Goal: Task Accomplishment & Management: Use online tool/utility

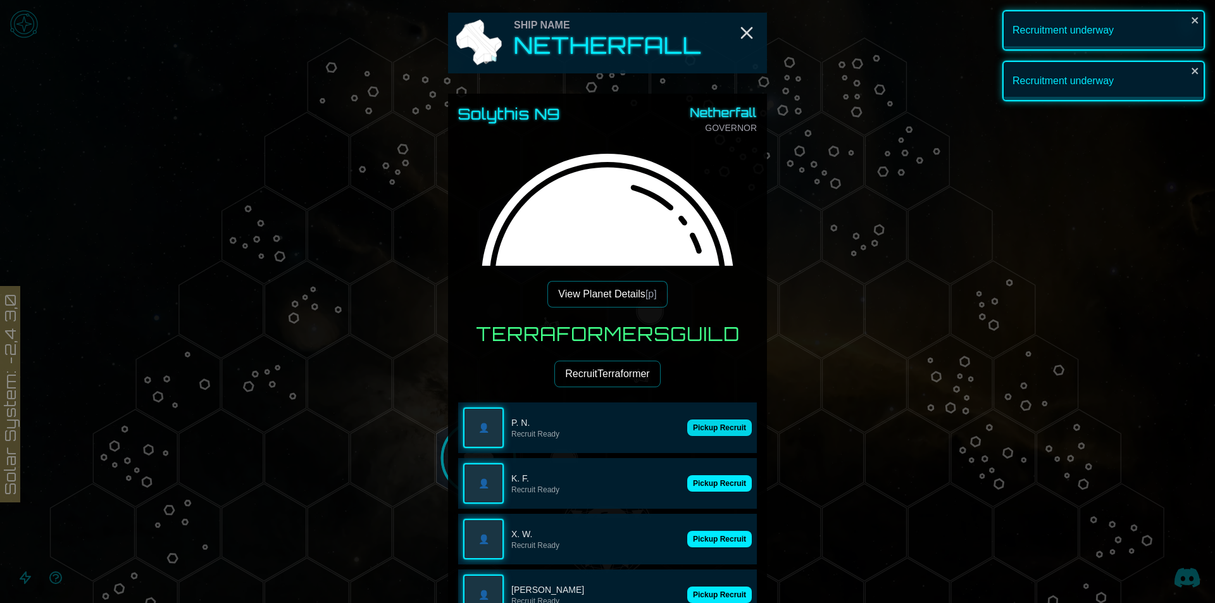
scroll to position [127, 0]
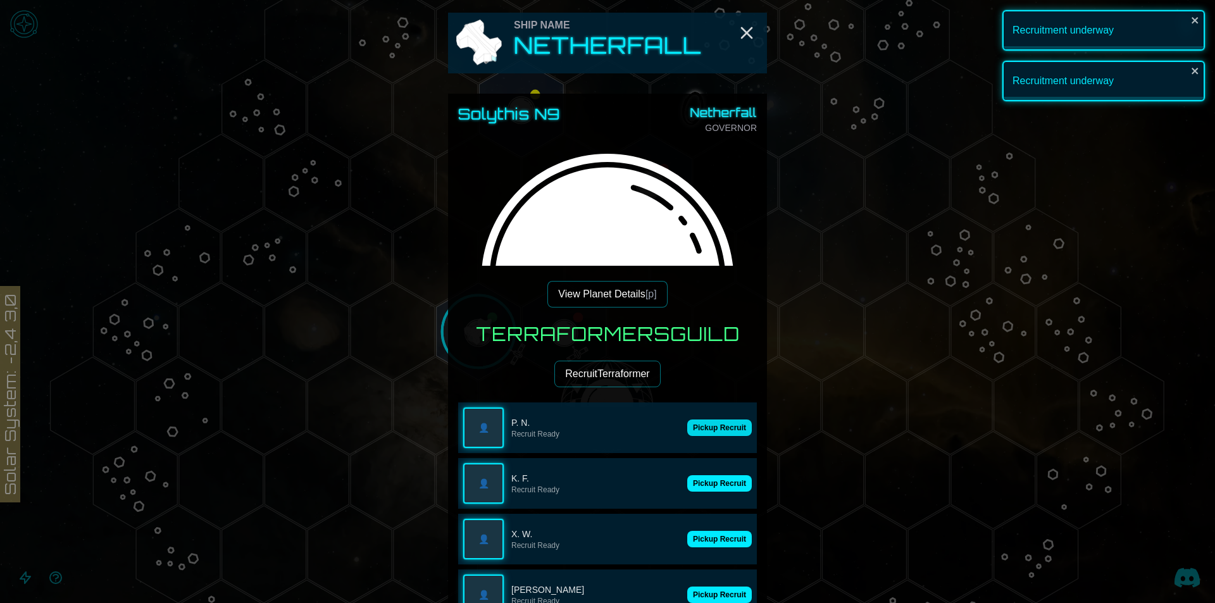
click at [735, 429] on button "Pickup Recruit" at bounding box center [719, 427] width 65 height 16
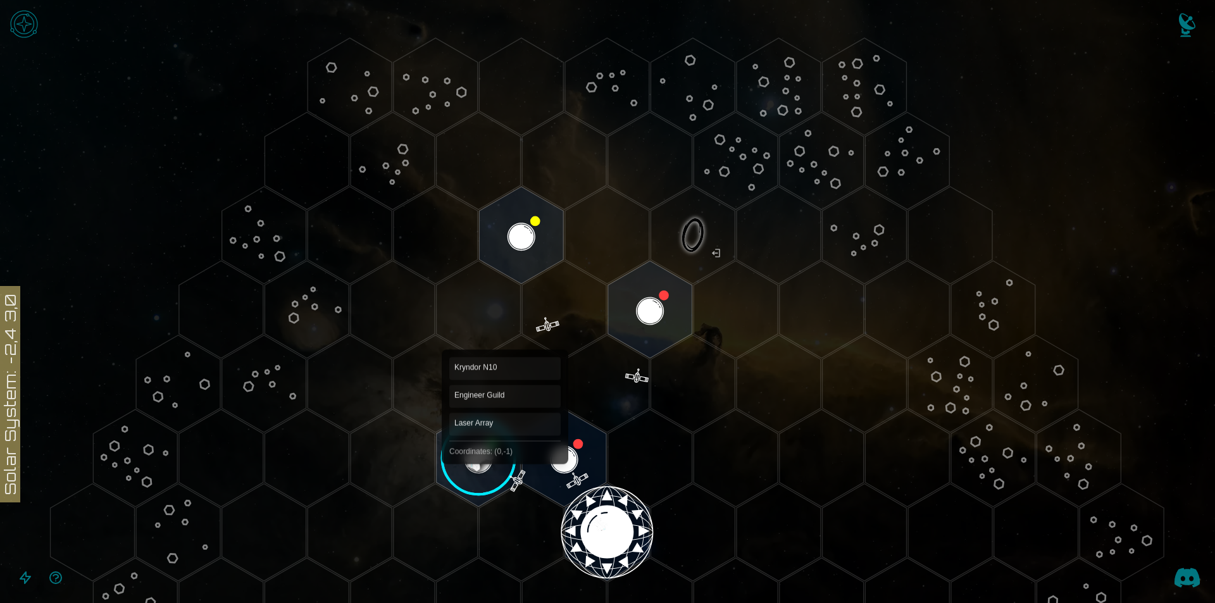
click at [504, 450] on image at bounding box center [478, 458] width 99 height 99
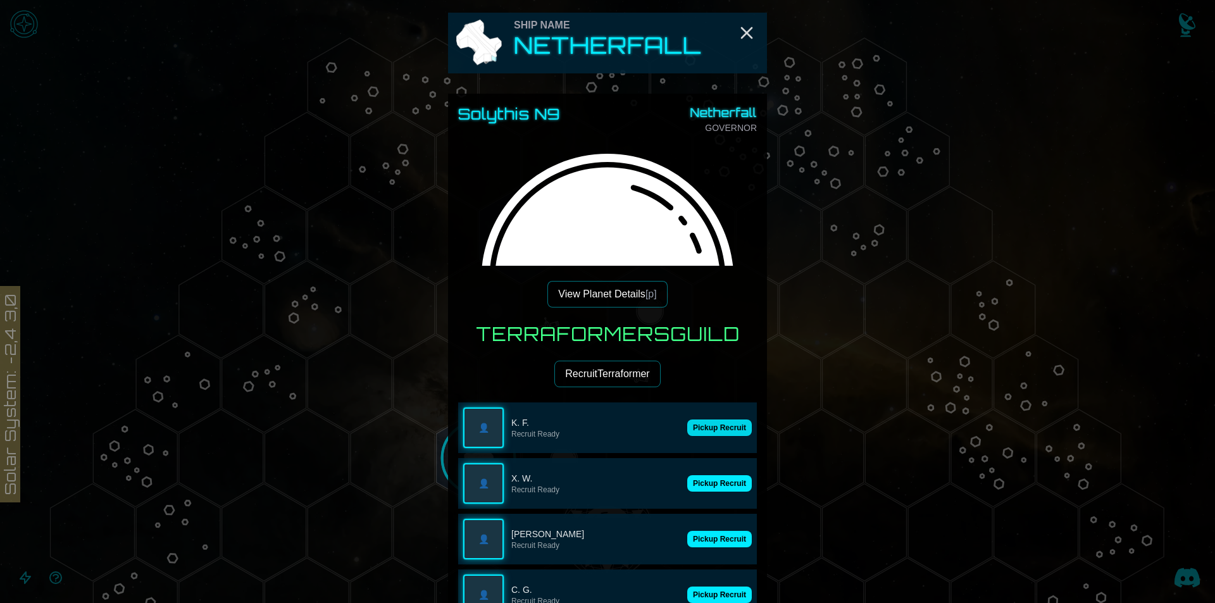
click at [717, 423] on button "Pickup Recruit" at bounding box center [719, 427] width 65 height 16
click at [717, 423] on p "K. F." at bounding box center [616, 422] width 211 height 13
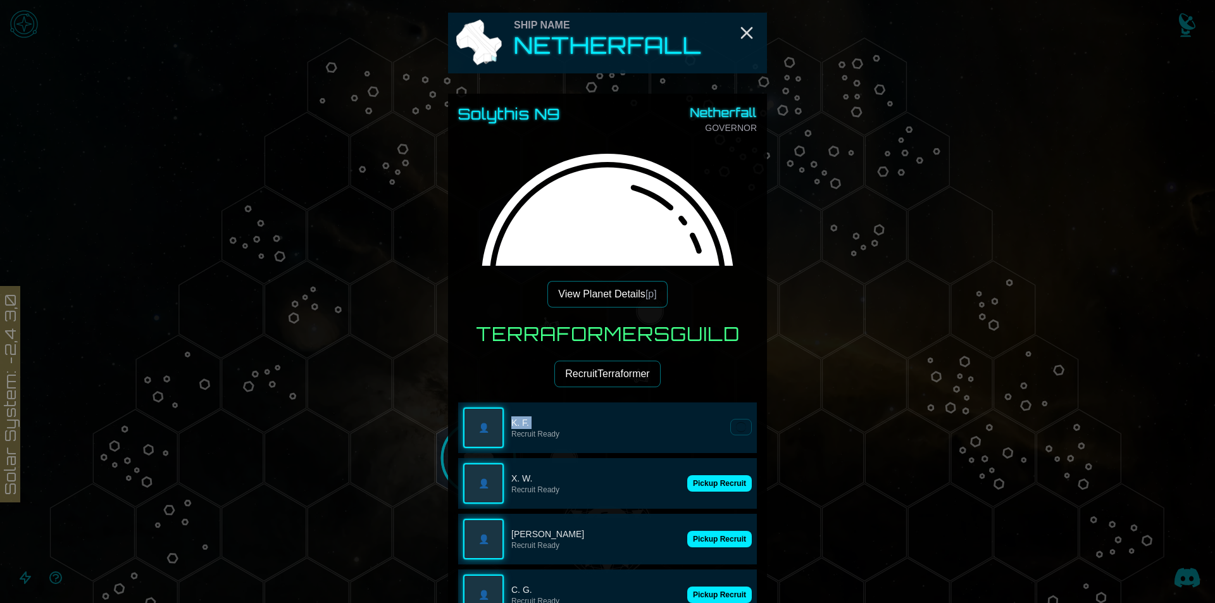
click at [717, 423] on p "K. F." at bounding box center [616, 422] width 211 height 13
click at [699, 432] on button "Pickup Recruit" at bounding box center [719, 427] width 65 height 16
click at [699, 432] on p "Recruit Ready" at bounding box center [616, 434] width 211 height 10
click at [699, 475] on button "Pickup Recruit" at bounding box center [719, 483] width 65 height 16
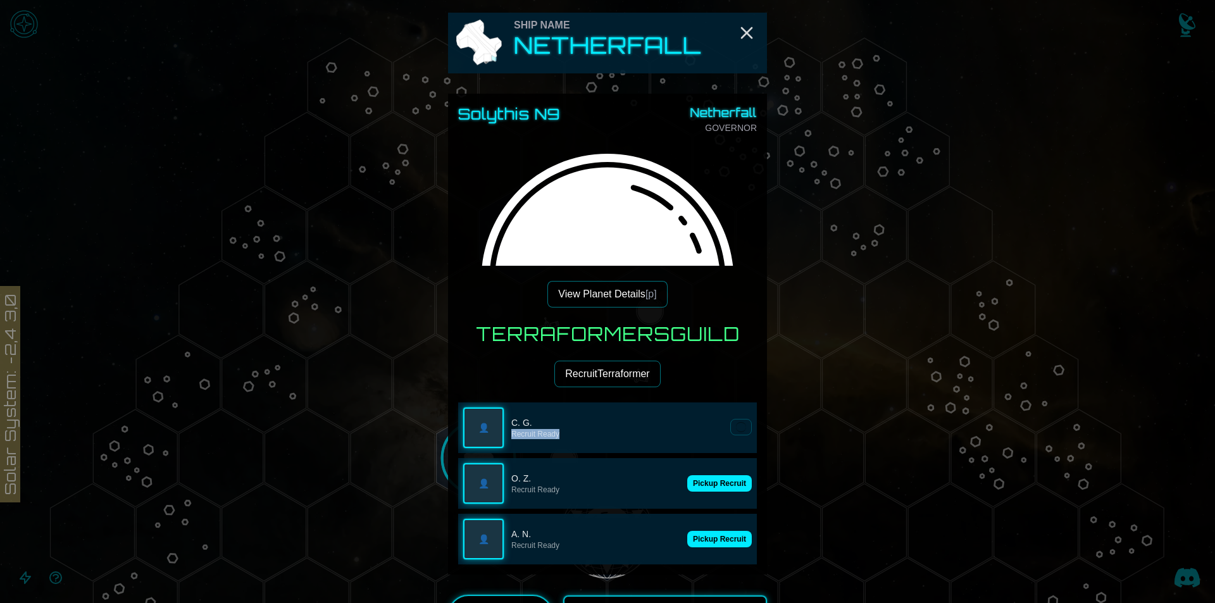
click at [699, 432] on p "Recruit Ready" at bounding box center [616, 434] width 211 height 10
click at [699, 475] on button "Pickup Recruit" at bounding box center [719, 483] width 65 height 16
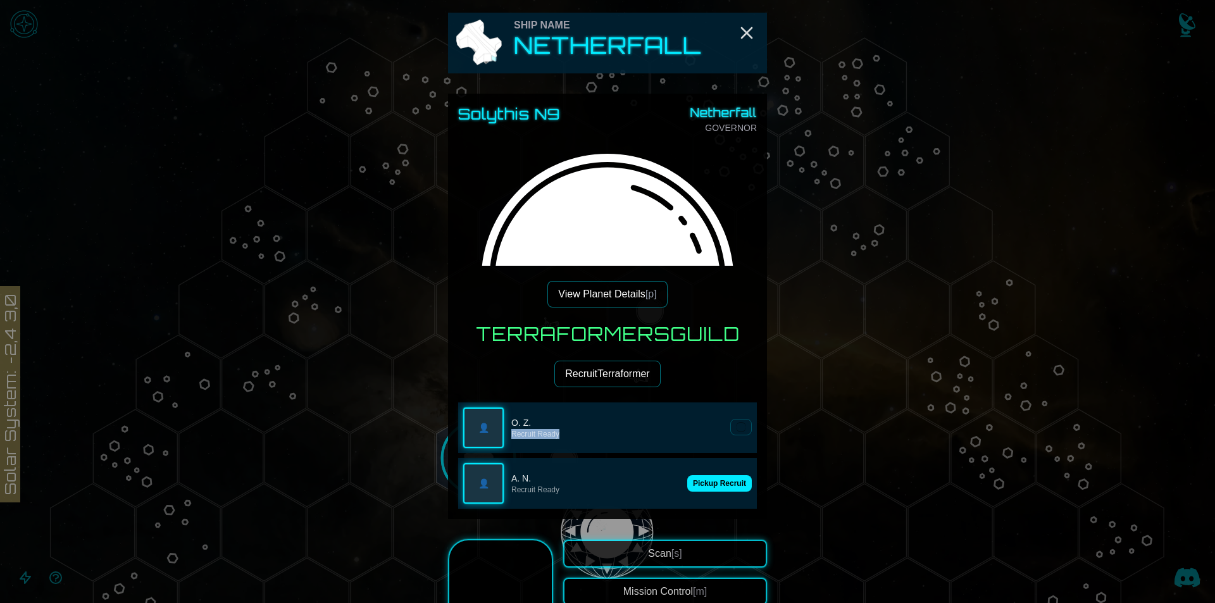
click at [699, 432] on p "Recruit Ready" at bounding box center [616, 434] width 211 height 10
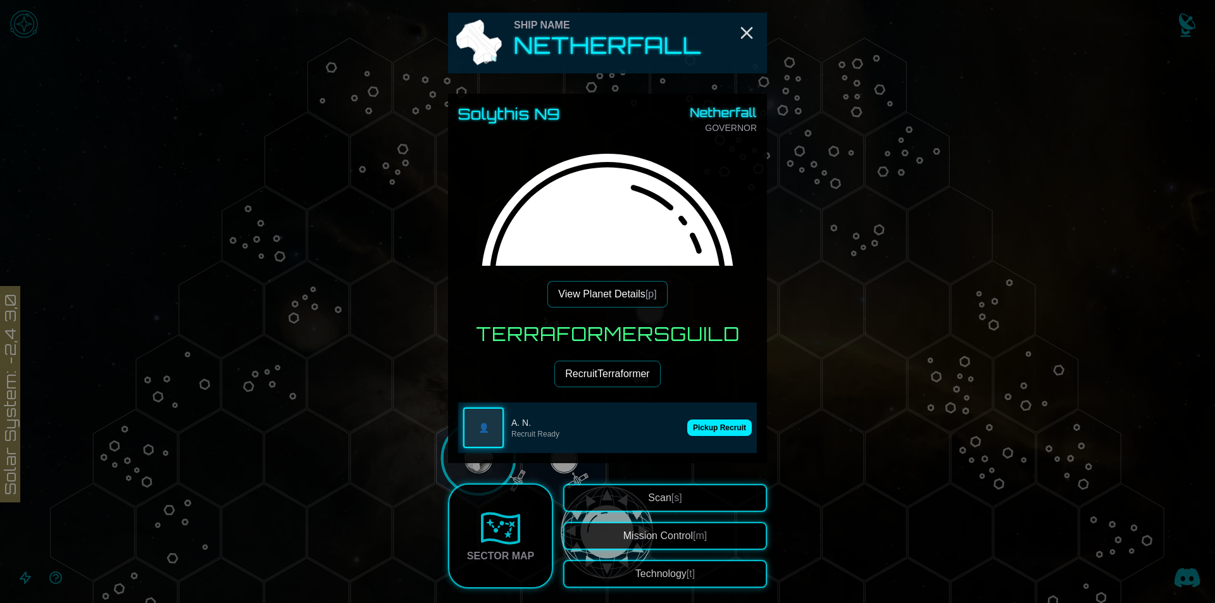
click at [699, 432] on button "Pickup Recruit" at bounding box center [719, 427] width 65 height 16
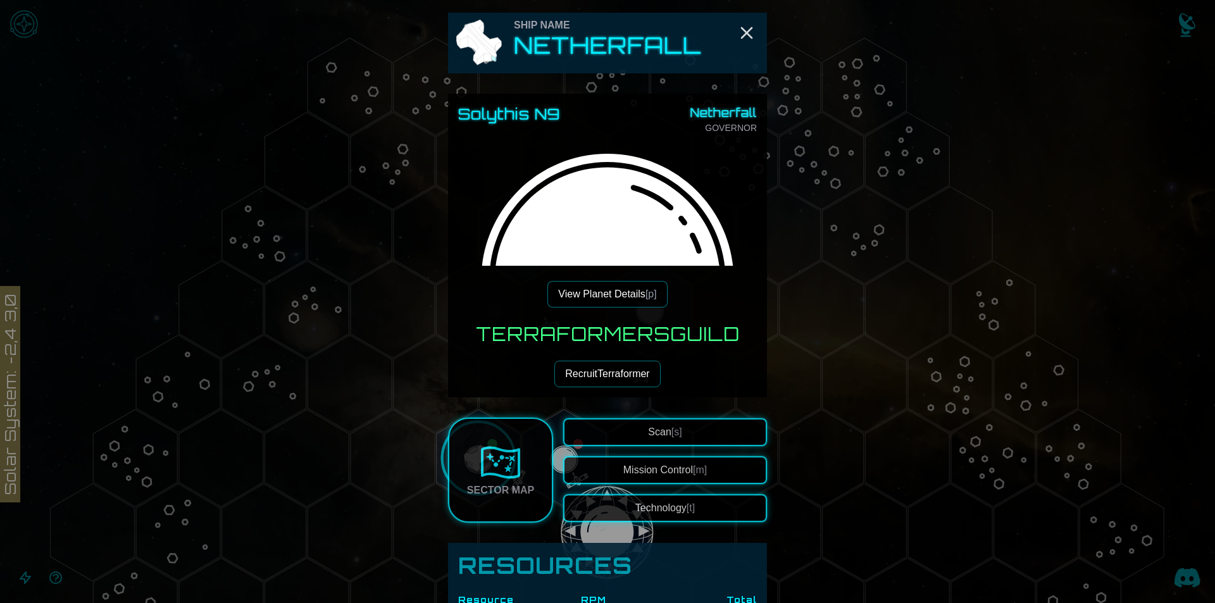
scroll to position [506, 0]
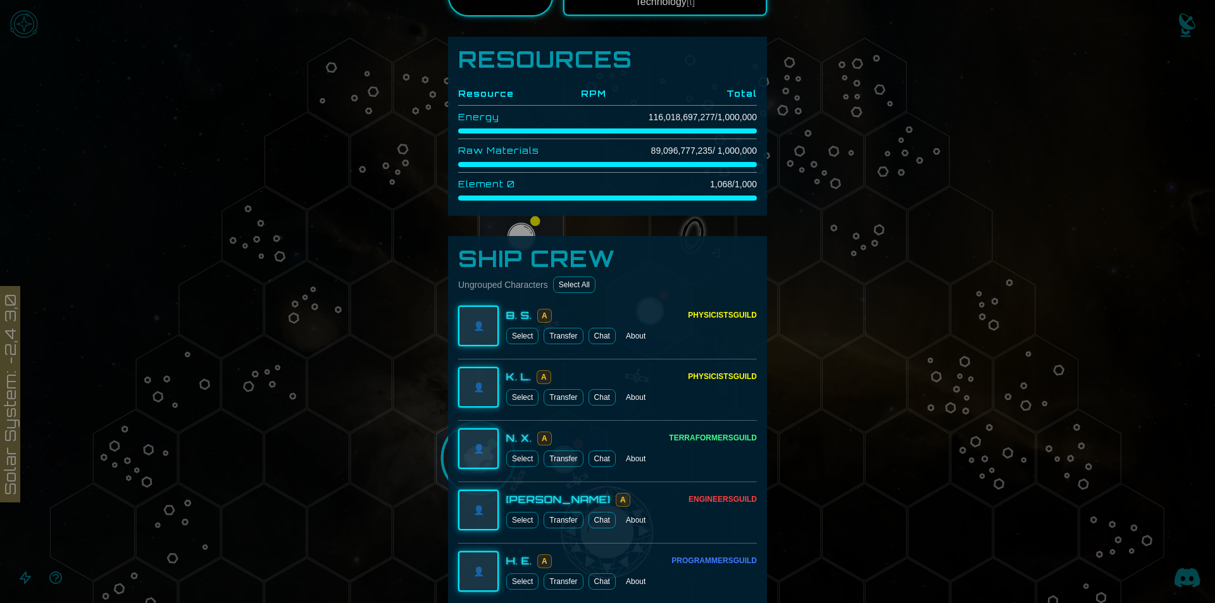
click at [561, 292] on button "Select All" at bounding box center [574, 284] width 42 height 16
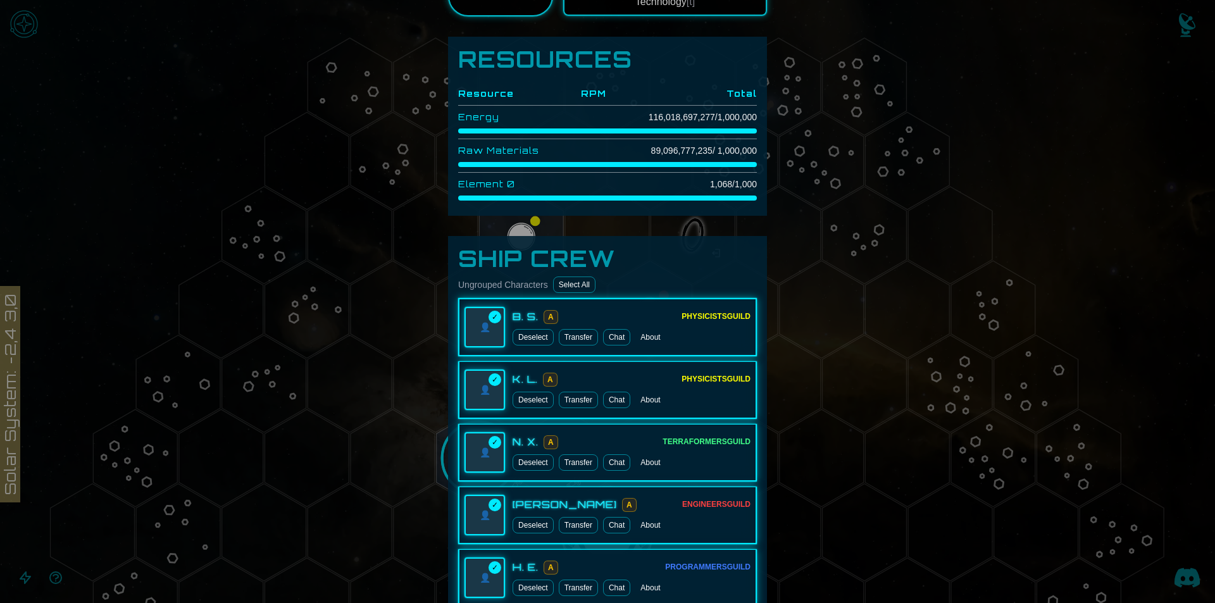
click at [564, 280] on button "Select All" at bounding box center [574, 284] width 42 height 16
drag, startPoint x: 380, startPoint y: 345, endPoint x: 388, endPoint y: 344, distance: 8.4
click at [382, 345] on div at bounding box center [607, 301] width 1215 height 603
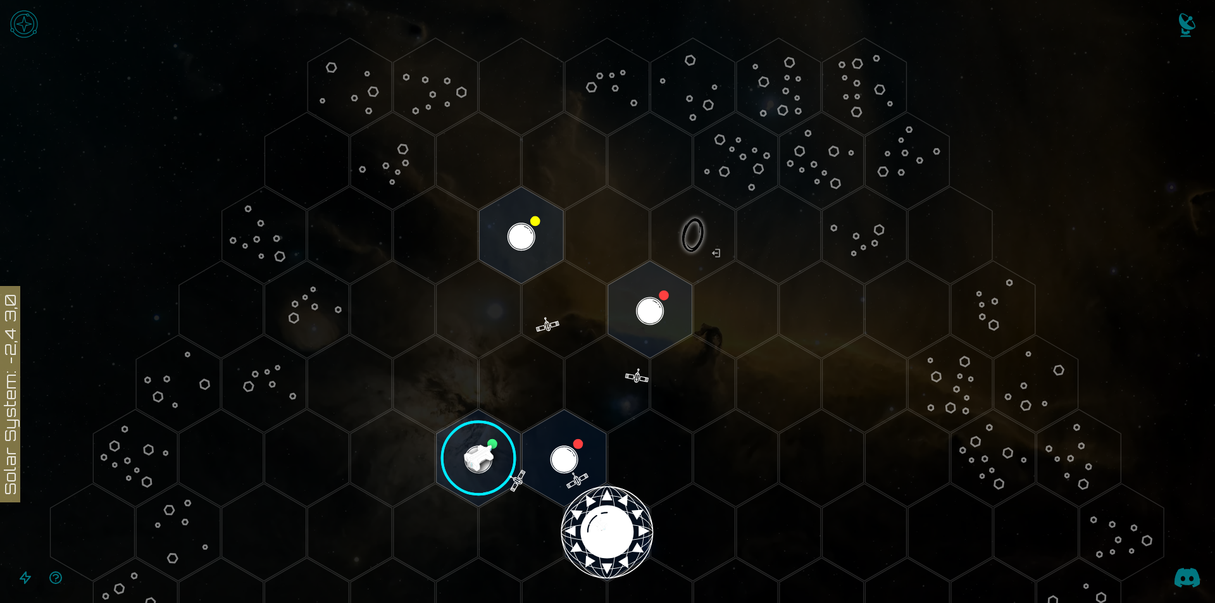
click at [504, 432] on image at bounding box center [478, 458] width 99 height 99
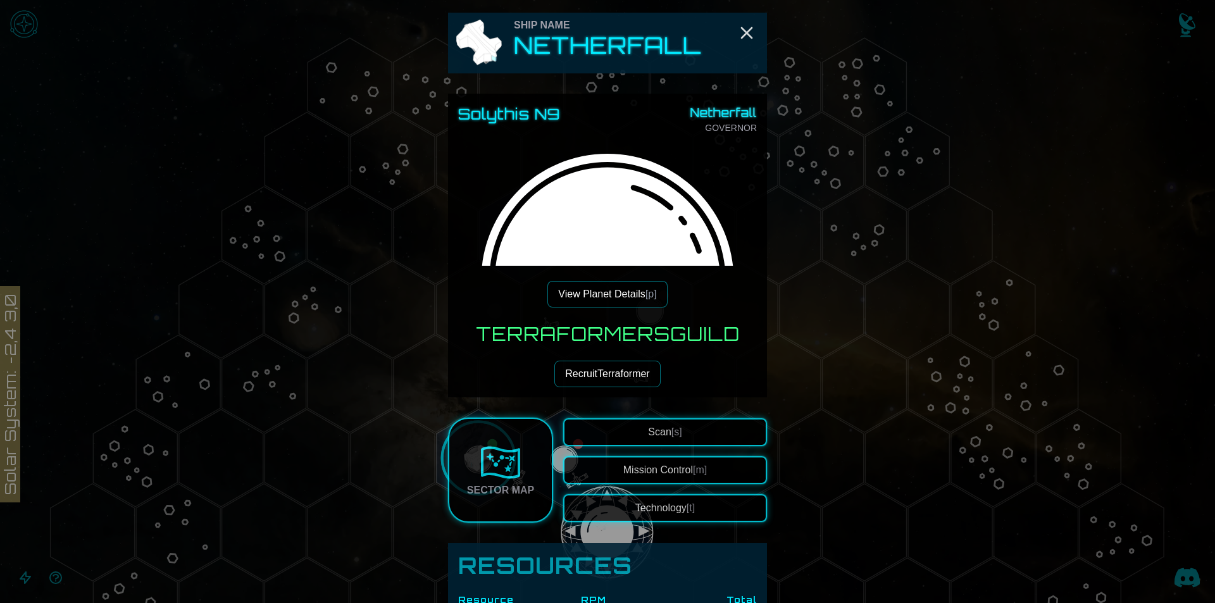
scroll to position [569, 0]
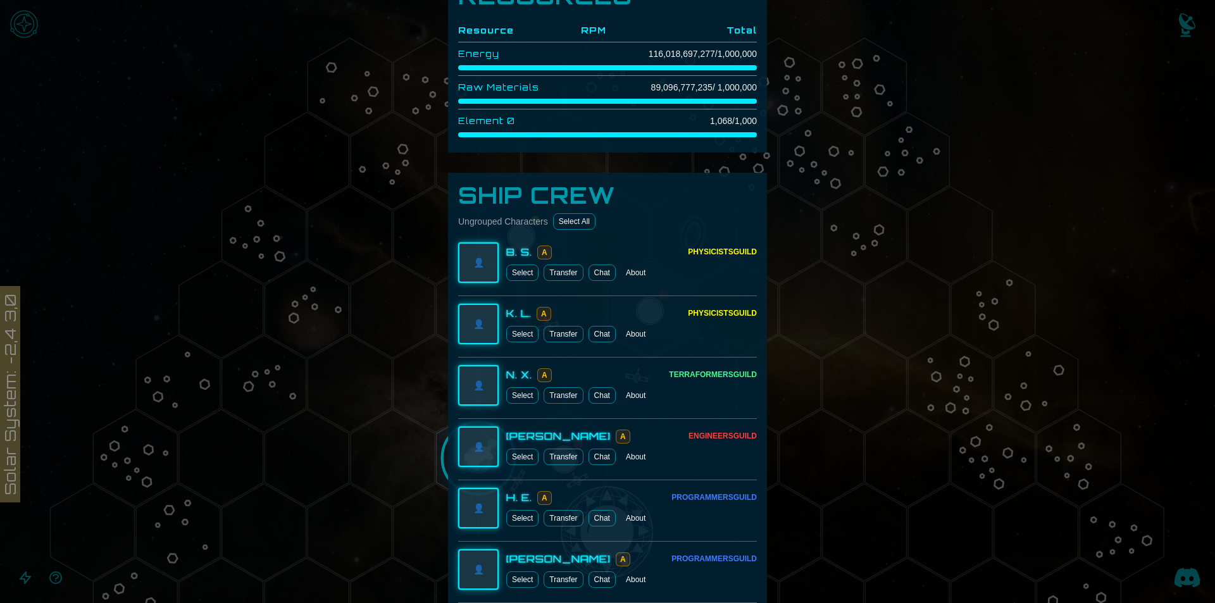
click at [469, 246] on div "👤" at bounding box center [478, 262] width 40 height 40
click at [529, 276] on button "Select" at bounding box center [522, 272] width 32 height 16
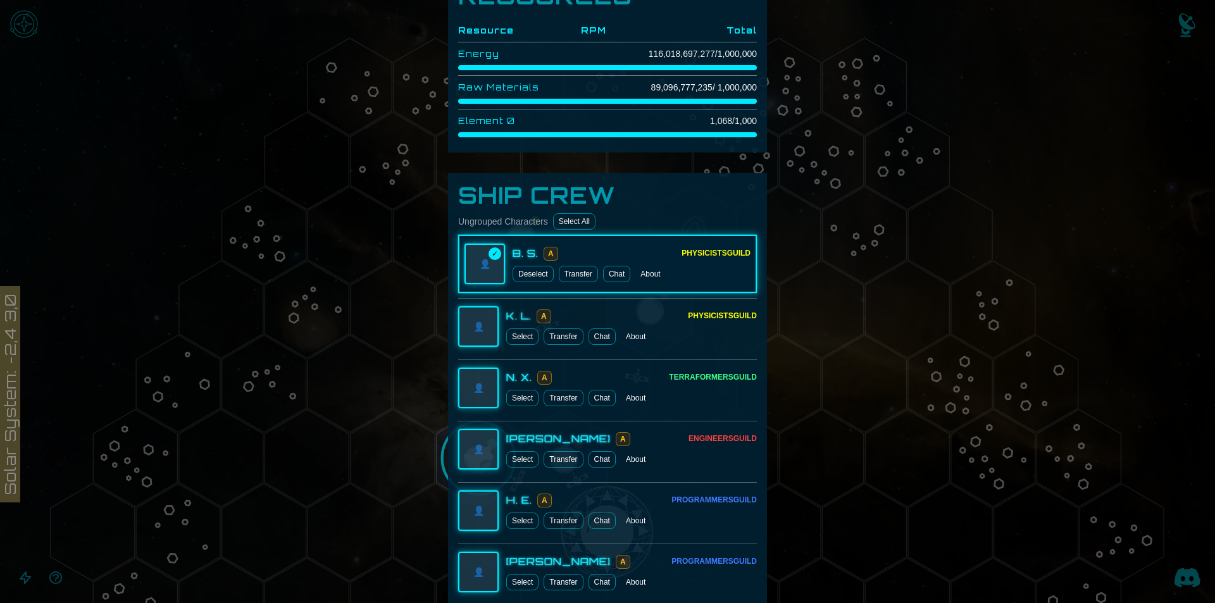
click at [528, 346] on div "👤 K. L. A Physicists Guild Select Transfer Chat About" at bounding box center [607, 326] width 299 height 56
click at [521, 335] on button "Select" at bounding box center [522, 336] width 32 height 16
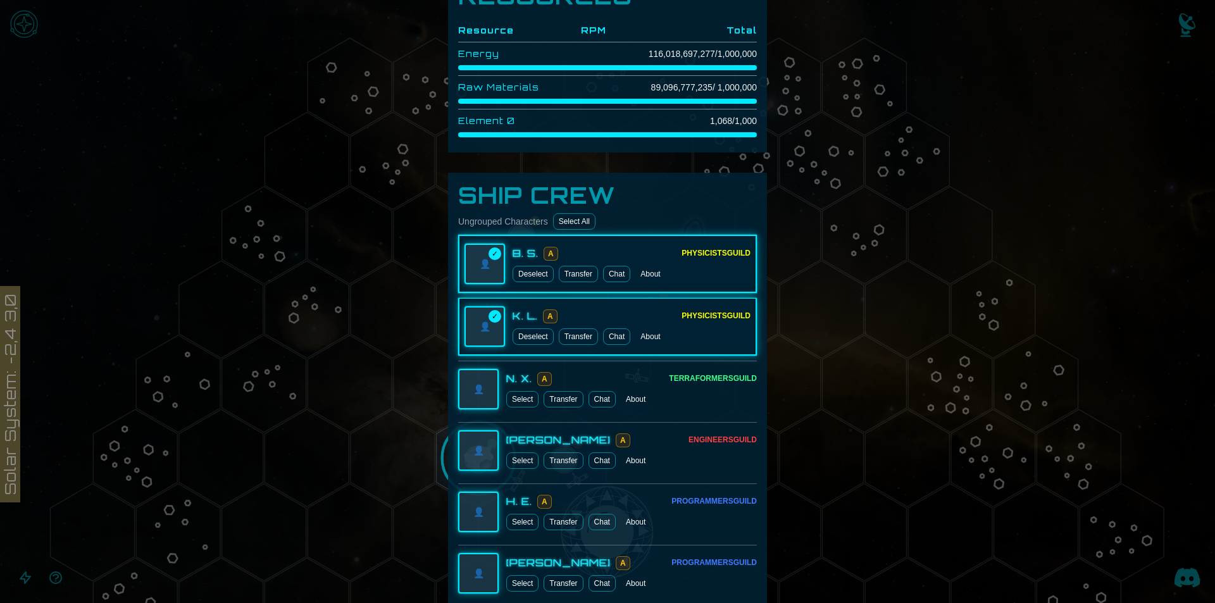
click at [515, 404] on button "Select" at bounding box center [522, 399] width 32 height 16
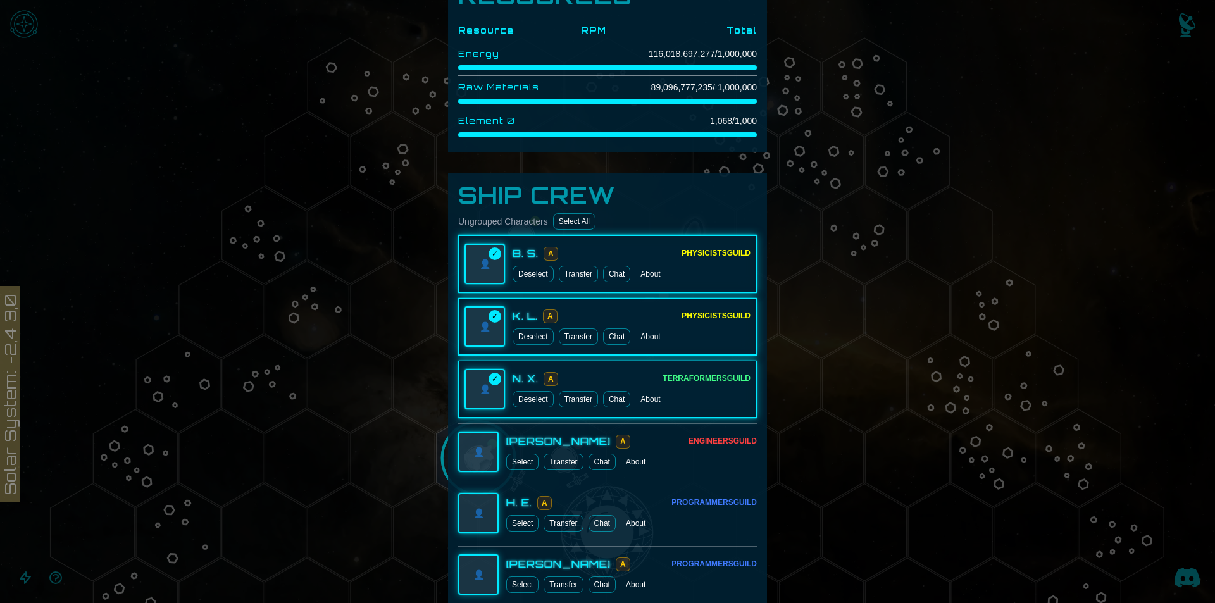
click at [515, 460] on button "Select" at bounding box center [522, 462] width 32 height 16
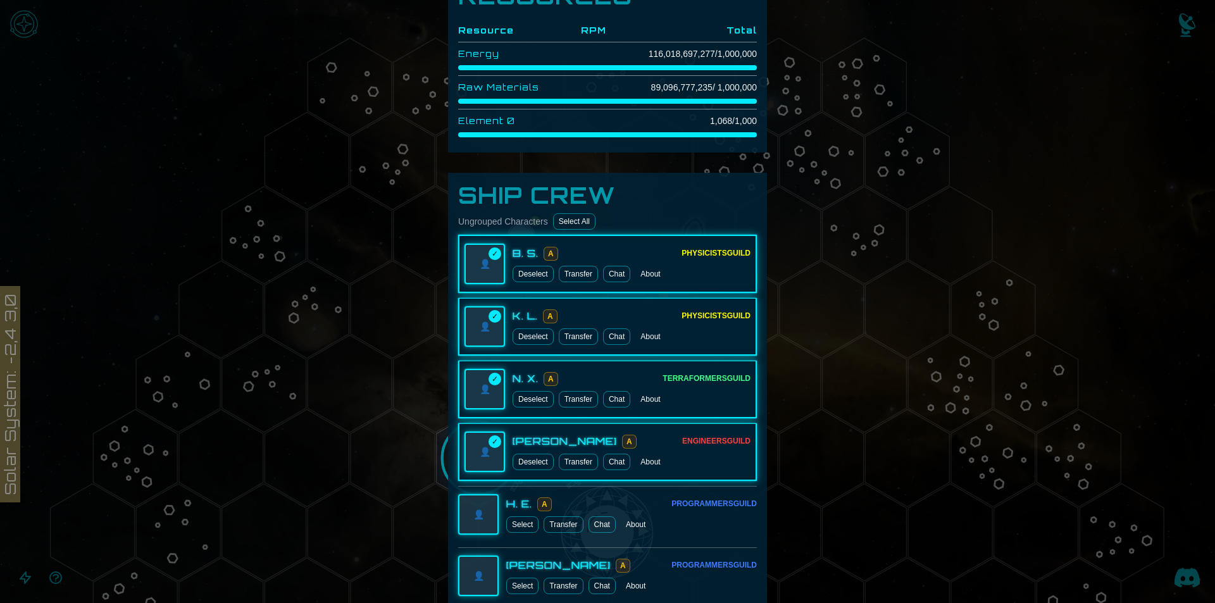
scroll to position [949, 0]
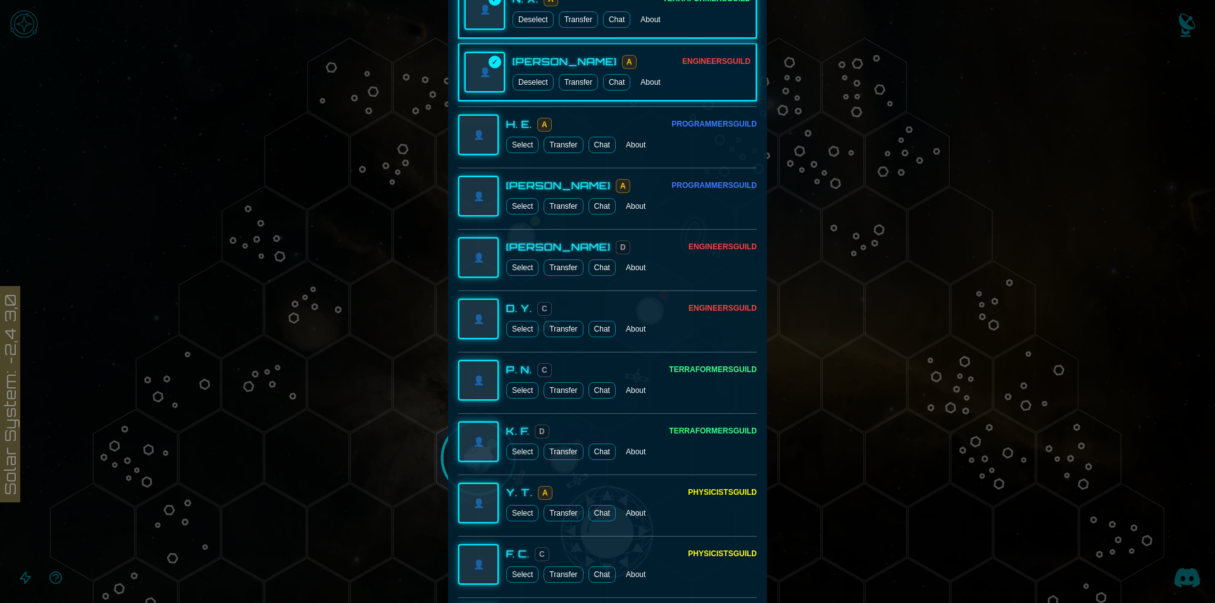
click at [516, 266] on button "Select" at bounding box center [522, 267] width 32 height 16
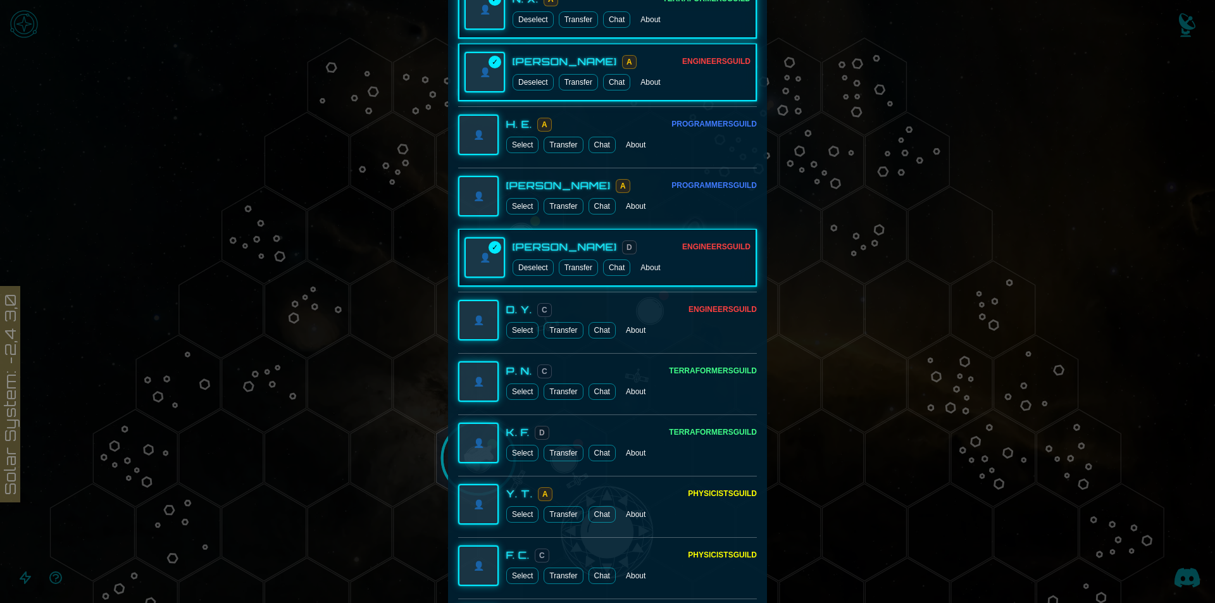
click at [516, 204] on button "Select" at bounding box center [522, 206] width 32 height 16
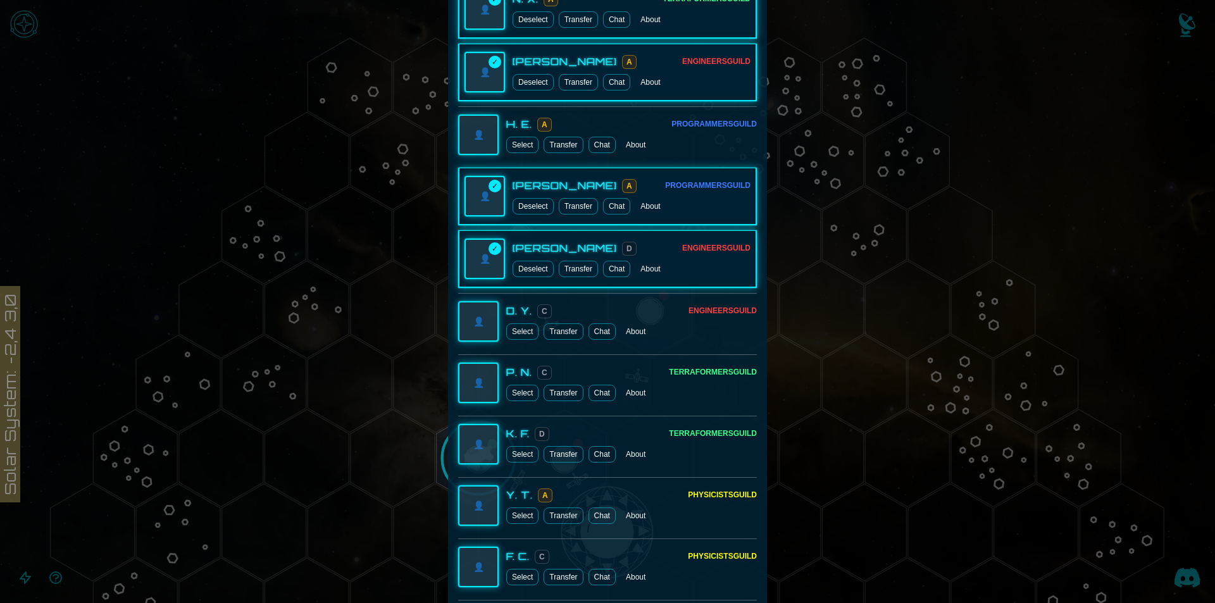
click at [516, 204] on button "Deselect" at bounding box center [532, 206] width 41 height 16
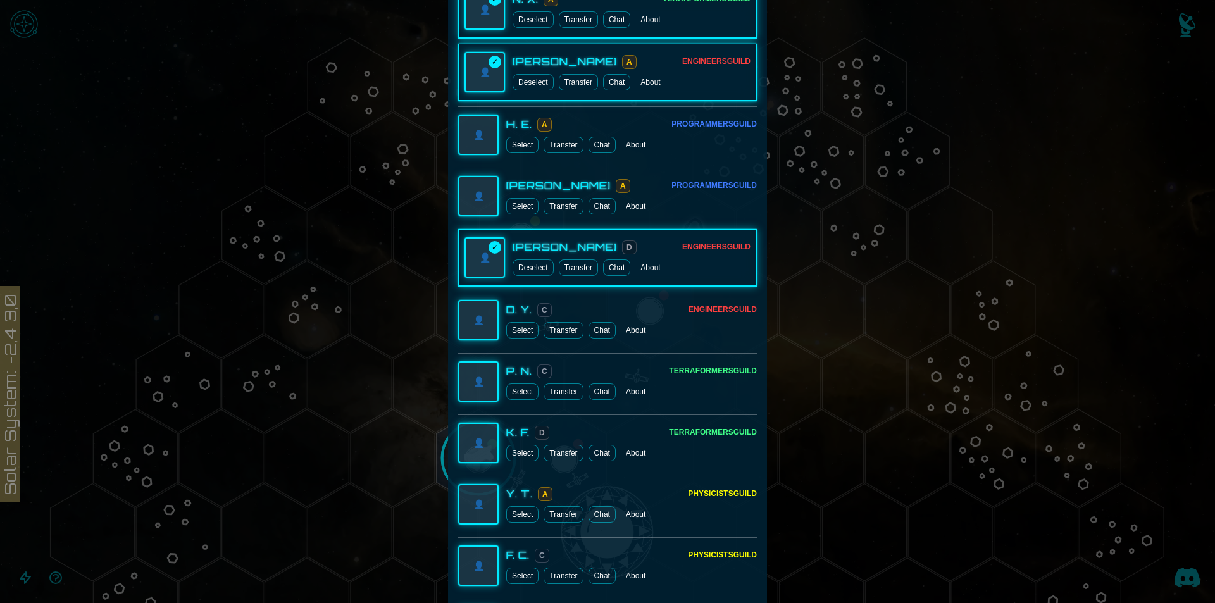
click at [529, 268] on button "Deselect" at bounding box center [532, 267] width 41 height 16
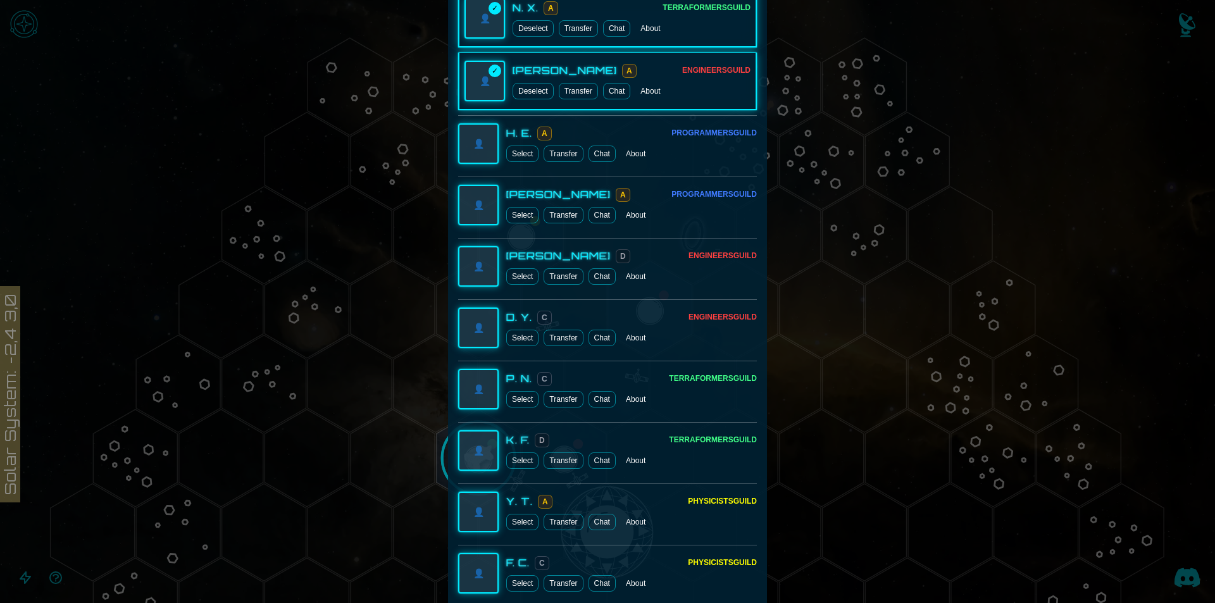
scroll to position [624, 0]
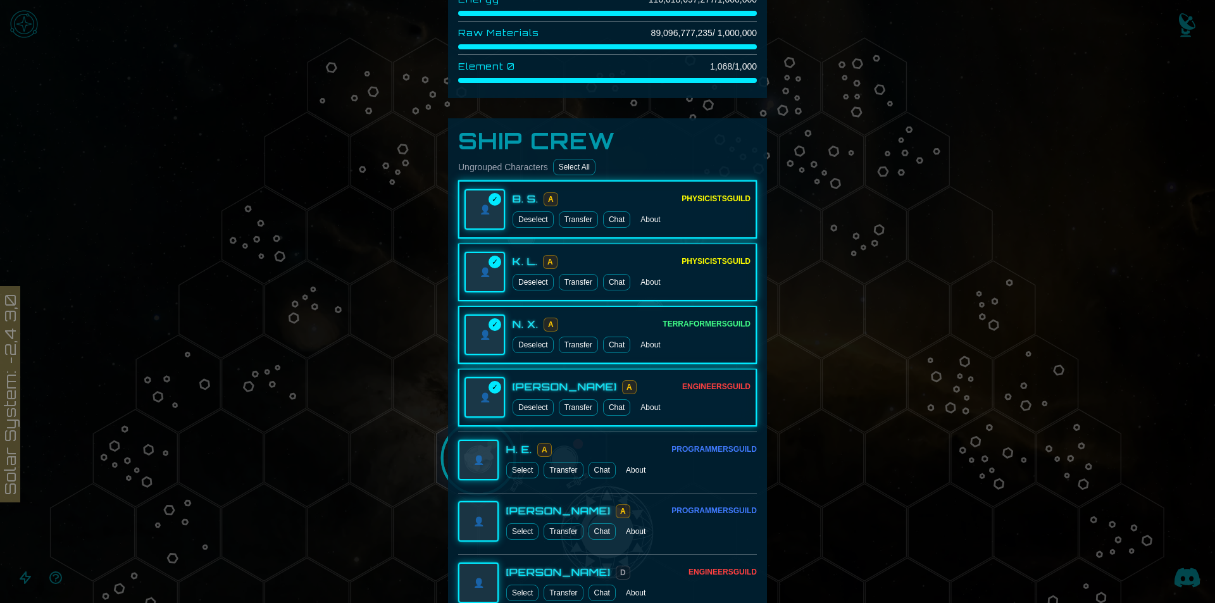
click at [488, 199] on div "✓" at bounding box center [494, 199] width 13 height 13
click at [518, 224] on button "Deselect" at bounding box center [532, 219] width 41 height 16
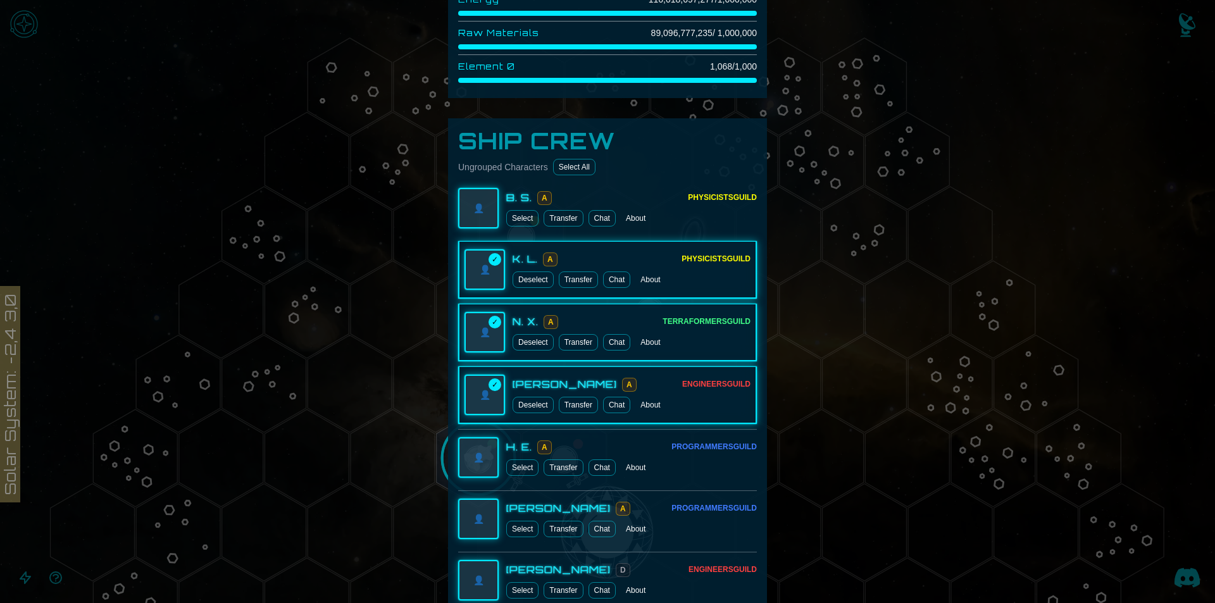
click at [521, 275] on button "Deselect" at bounding box center [532, 279] width 41 height 16
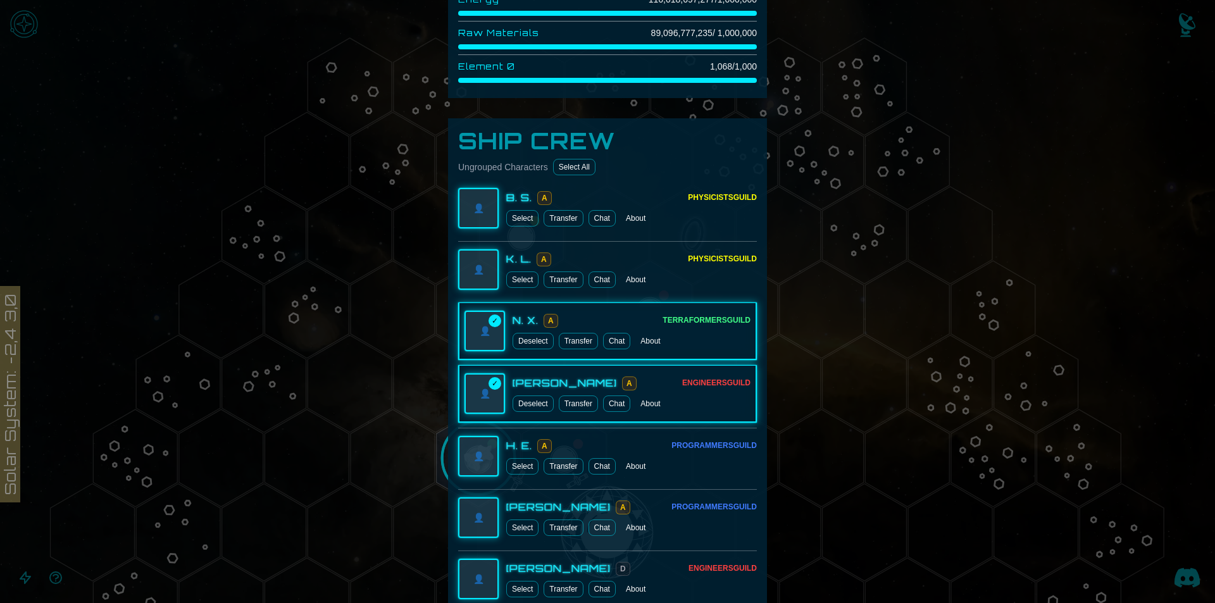
click at [512, 354] on div "👤 ✓ N. X. A Terraformers Guild Deselect Transfer Chat About" at bounding box center [607, 331] width 299 height 58
click at [512, 344] on button "Deselect" at bounding box center [532, 341] width 41 height 16
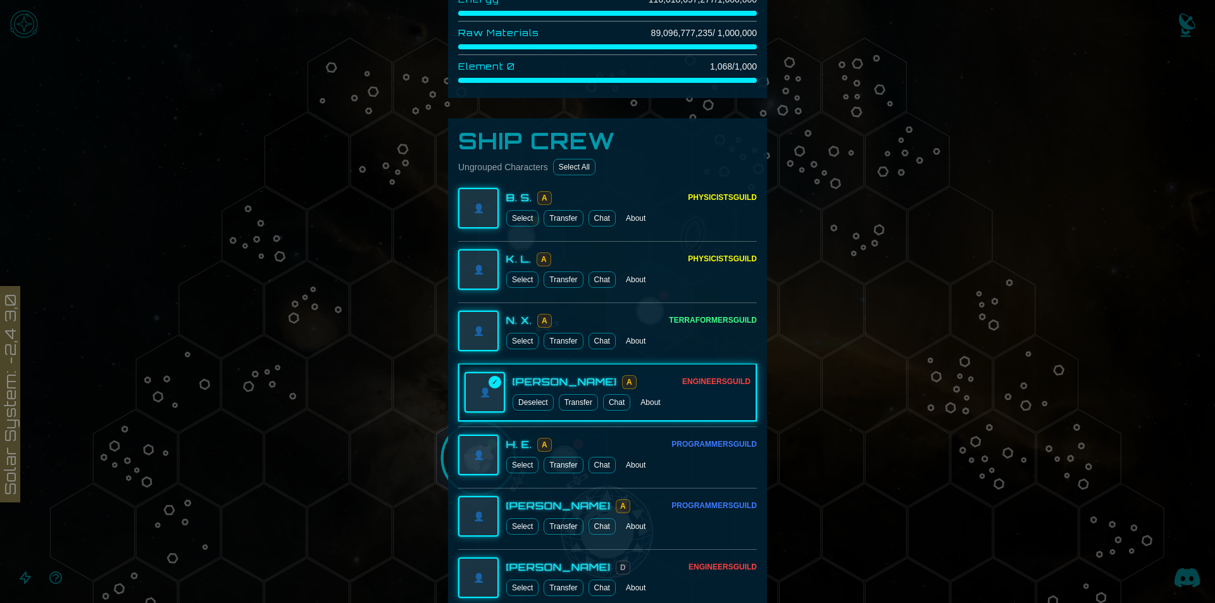
click at [518, 401] on button "Deselect" at bounding box center [532, 402] width 41 height 16
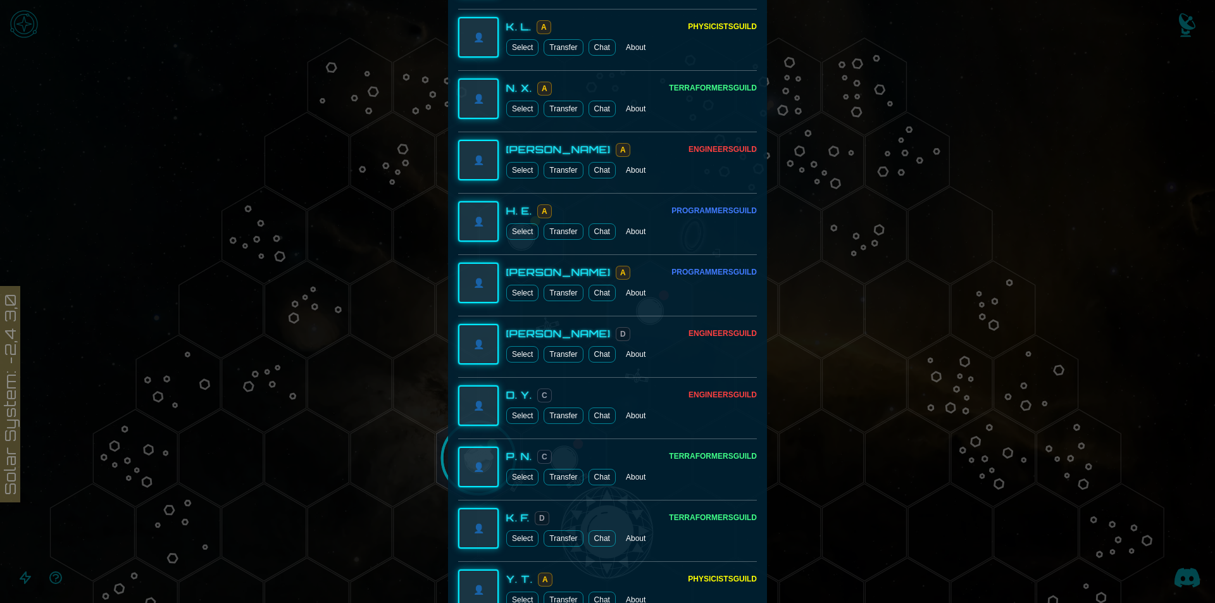
scroll to position [1067, 0]
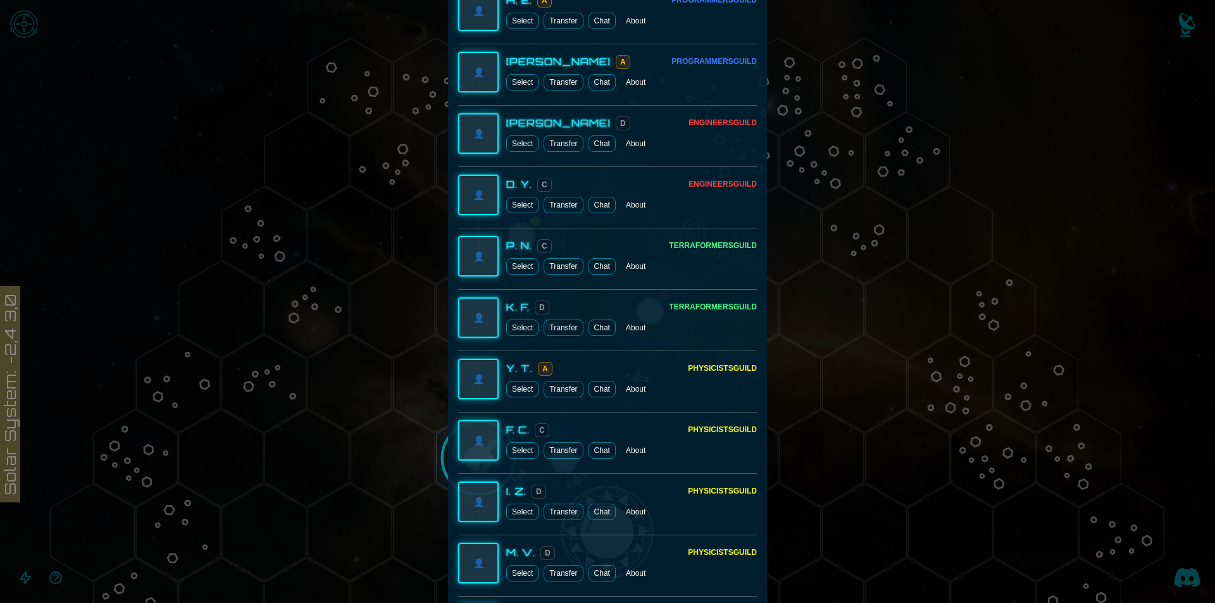
click at [517, 145] on button "Select" at bounding box center [522, 143] width 32 height 16
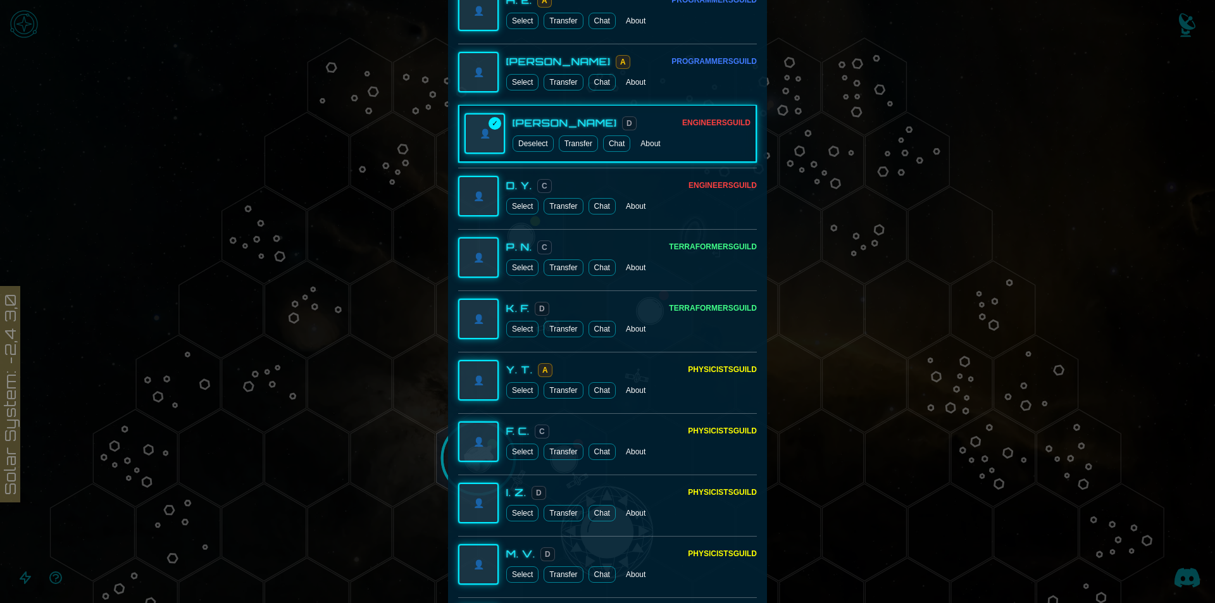
click at [518, 209] on button "Select" at bounding box center [522, 206] width 32 height 16
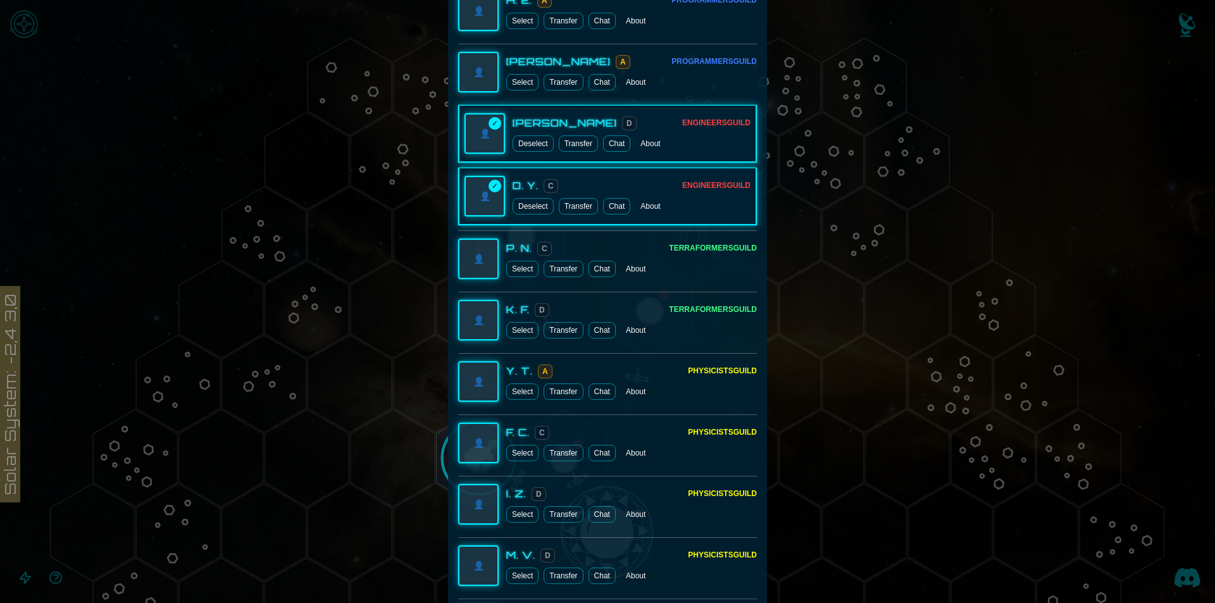
click at [520, 271] on button "Select" at bounding box center [522, 269] width 32 height 16
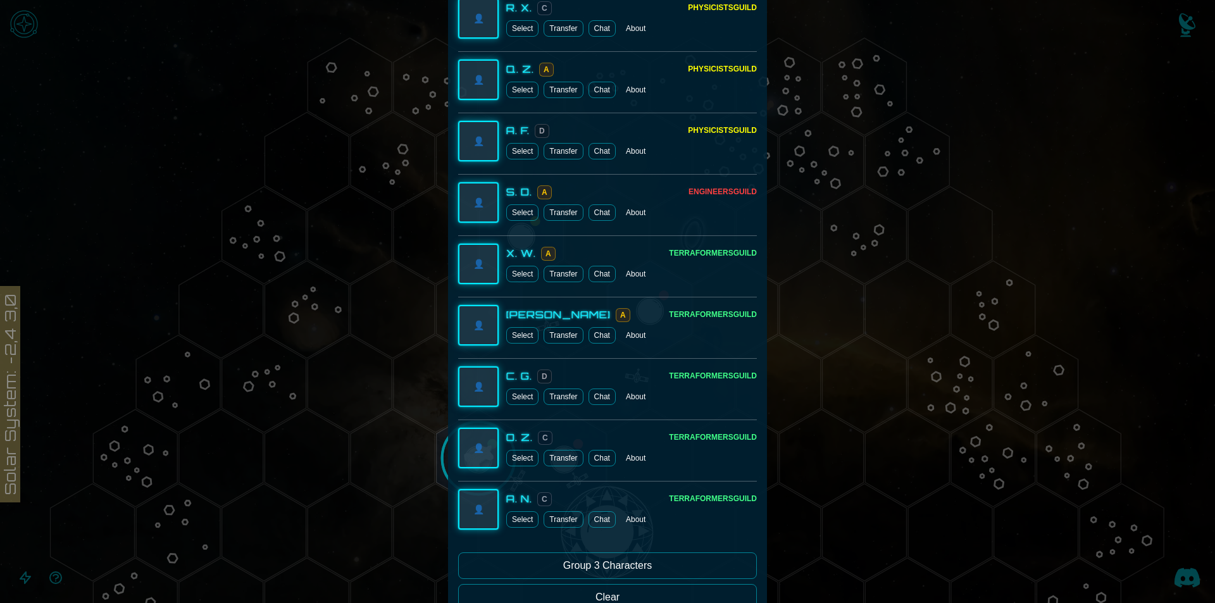
scroll to position [5936, 0]
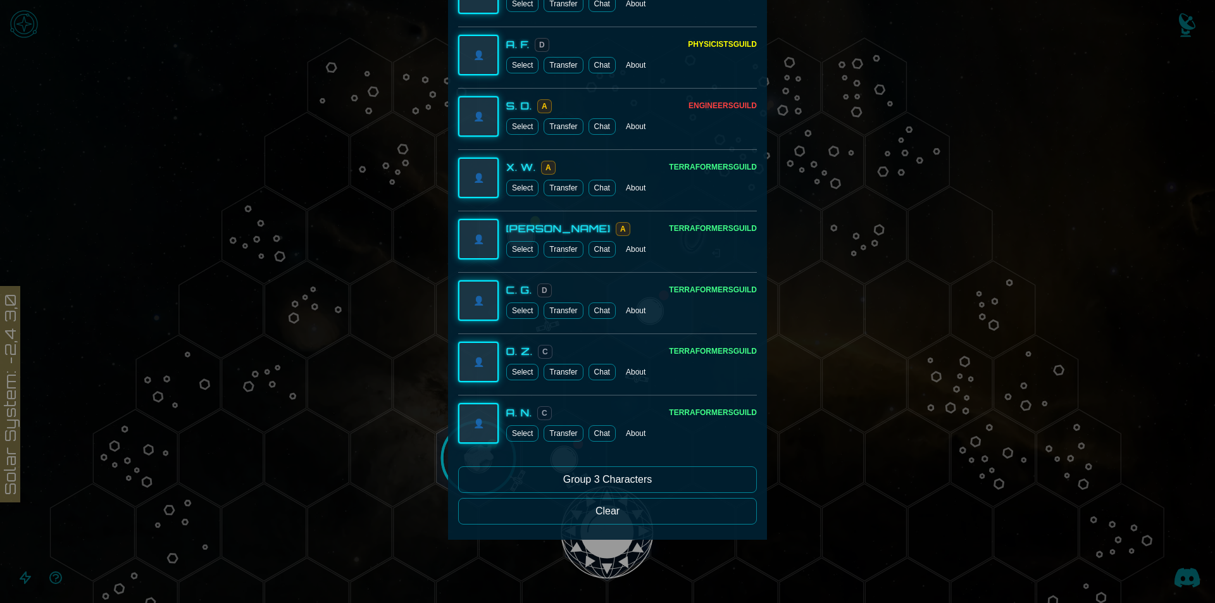
click at [649, 475] on button "Group 3 Characters" at bounding box center [607, 479] width 299 height 27
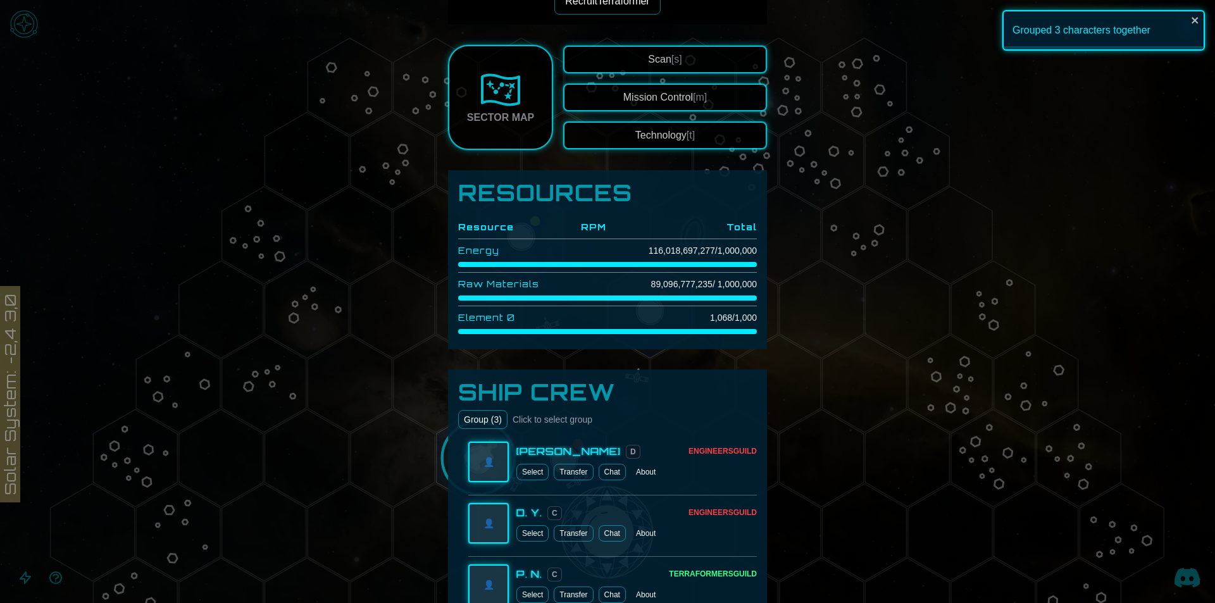
scroll to position [568, 0]
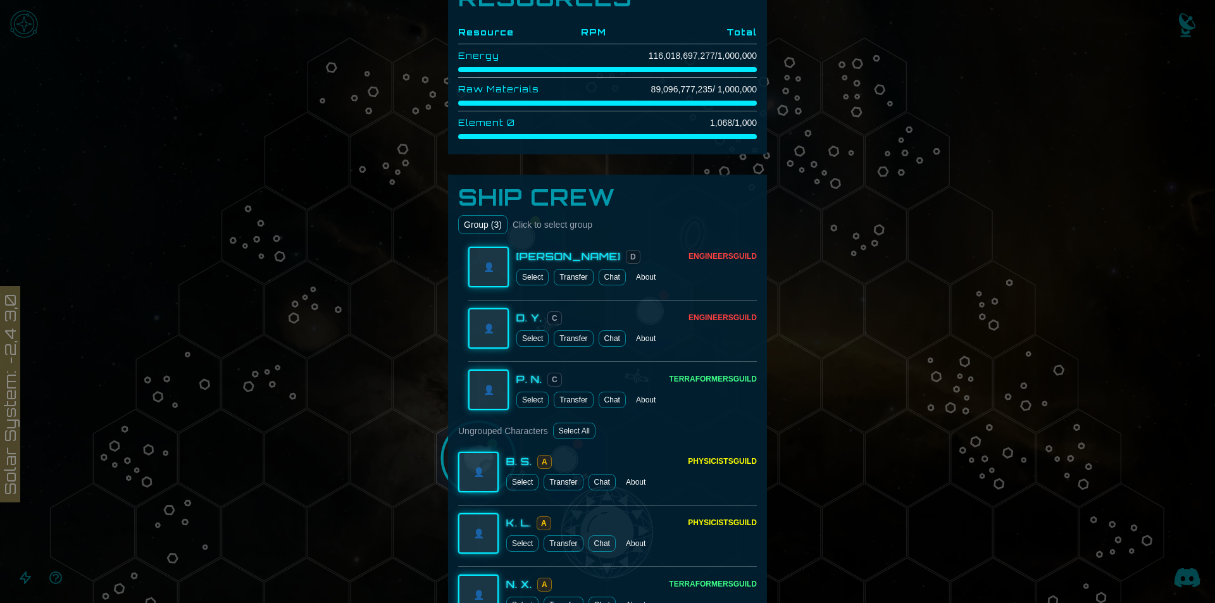
click at [521, 228] on span "Click to select group" at bounding box center [552, 224] width 80 height 13
click at [416, 259] on div at bounding box center [607, 301] width 1215 height 603
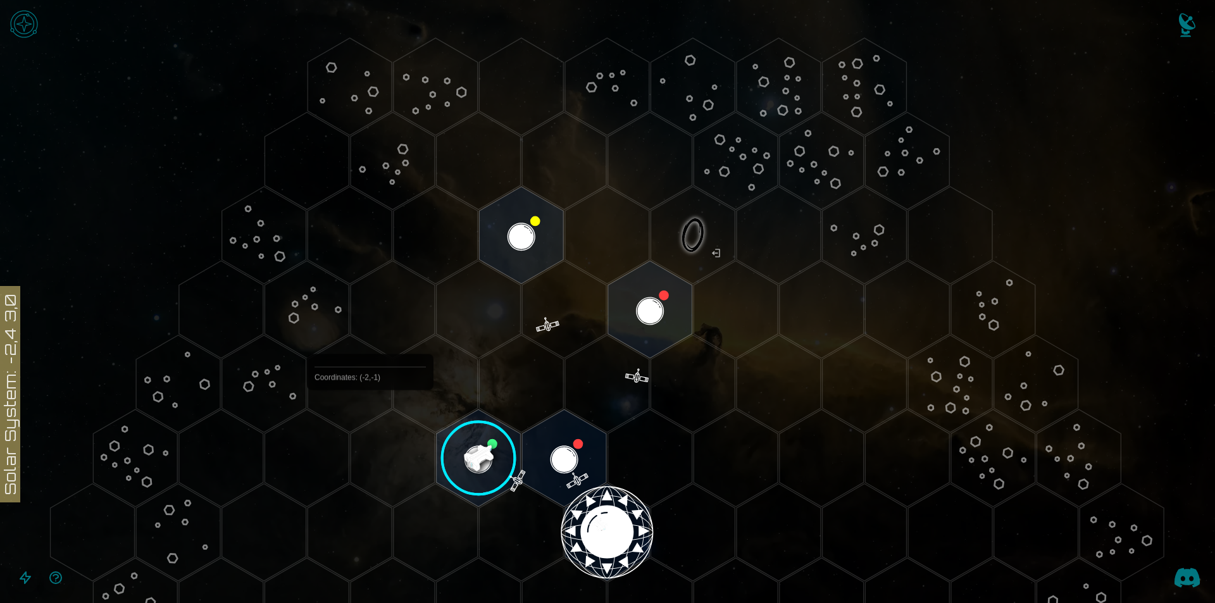
click at [370, 419] on polygon "Hex at coordinates -2,-1, clickable" at bounding box center [393, 457] width 84 height 97
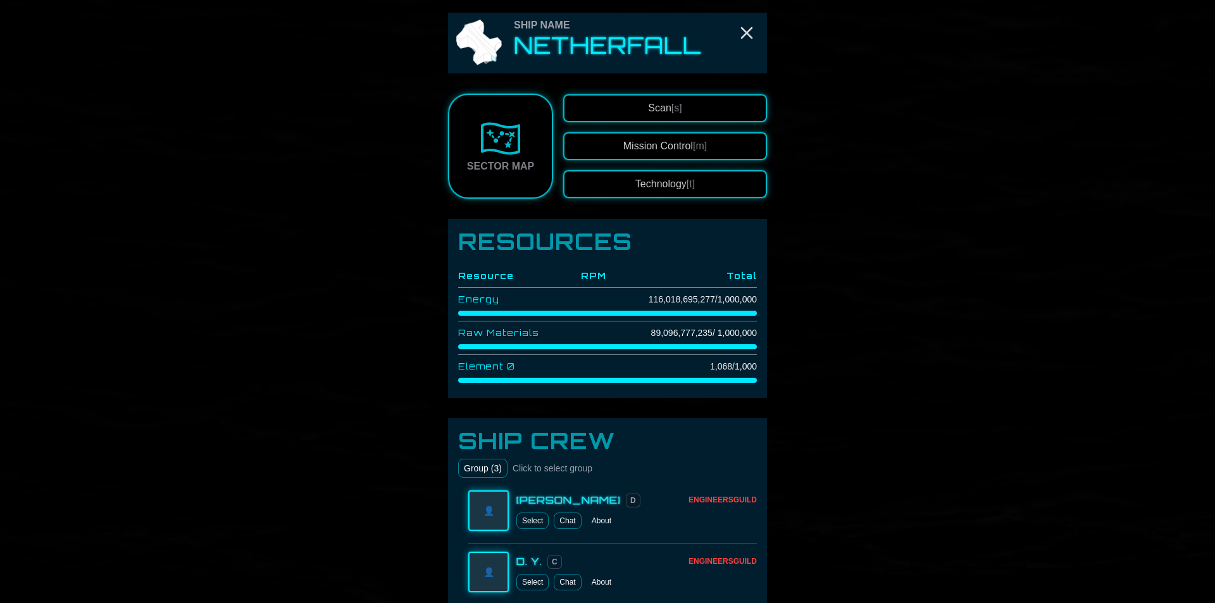
scroll to position [316, 0]
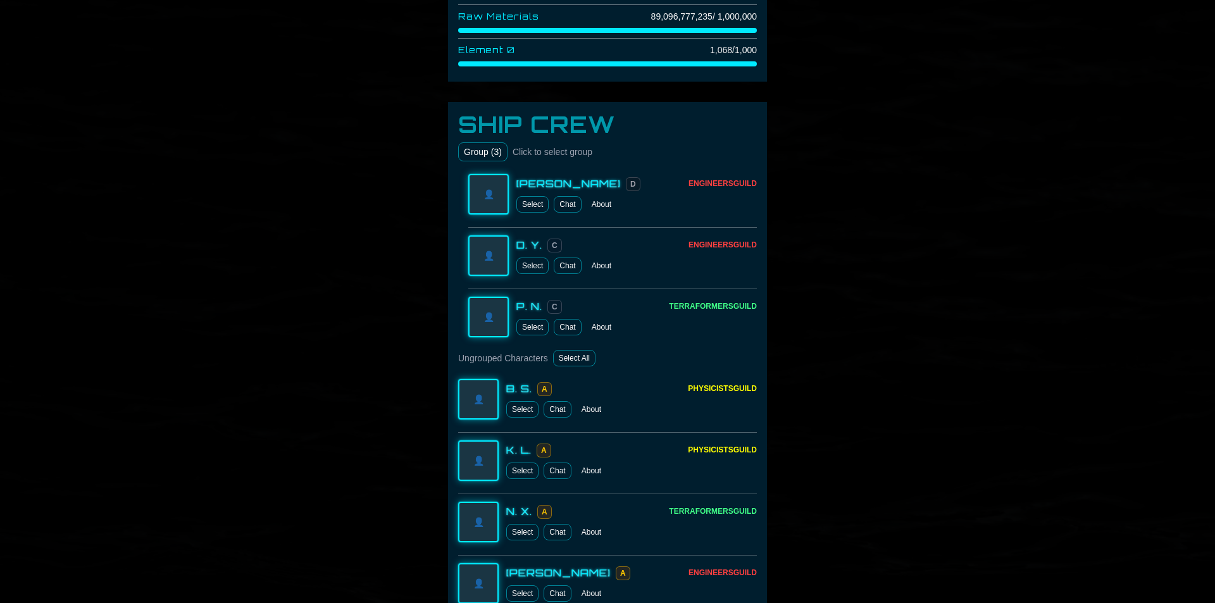
click at [478, 152] on button "Group ( 3 )" at bounding box center [482, 151] width 49 height 19
click at [497, 160] on button "Group ( 3 ) ✓" at bounding box center [487, 151] width 59 height 19
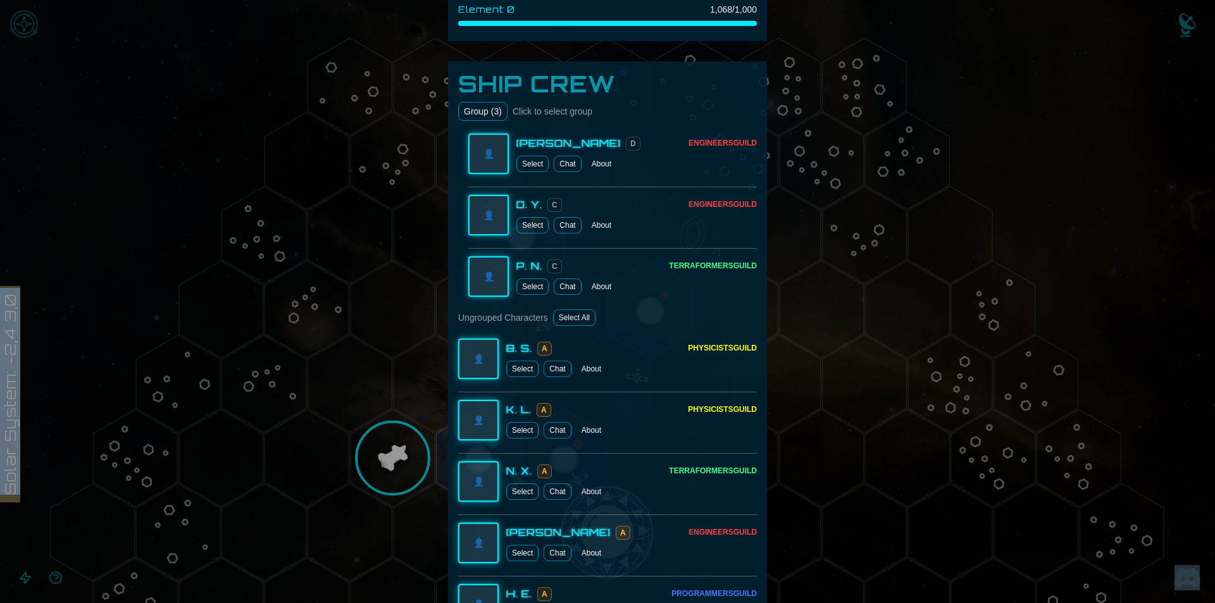
scroll to position [380, 0]
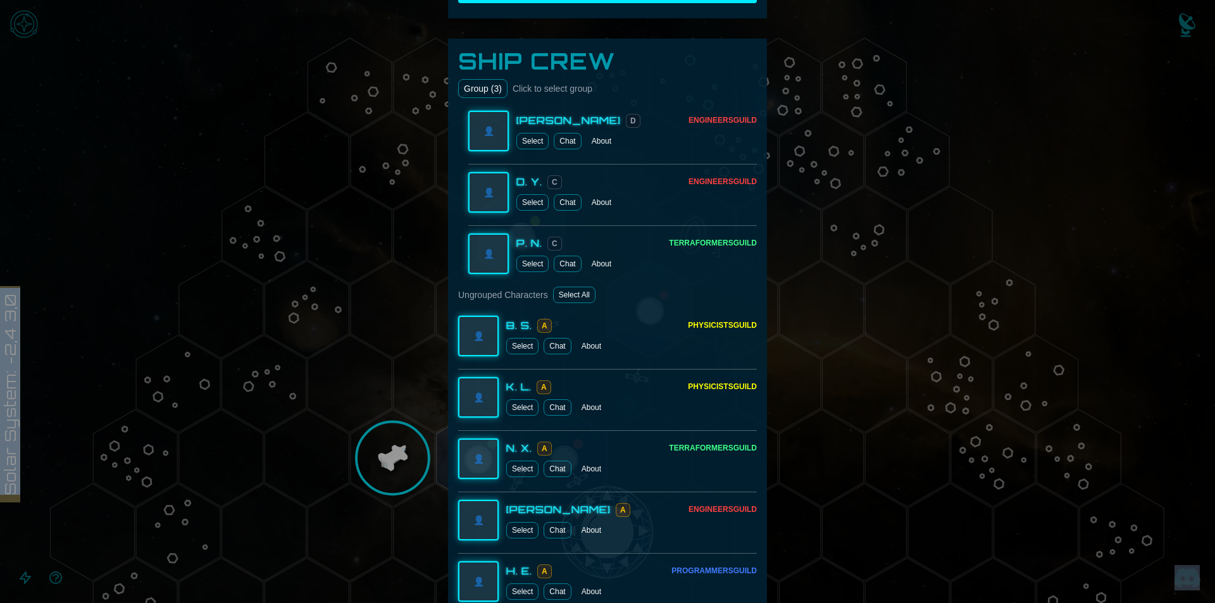
click at [474, 82] on button "Group ( 3 )" at bounding box center [482, 88] width 49 height 19
click at [519, 138] on button "Select" at bounding box center [532, 141] width 32 height 16
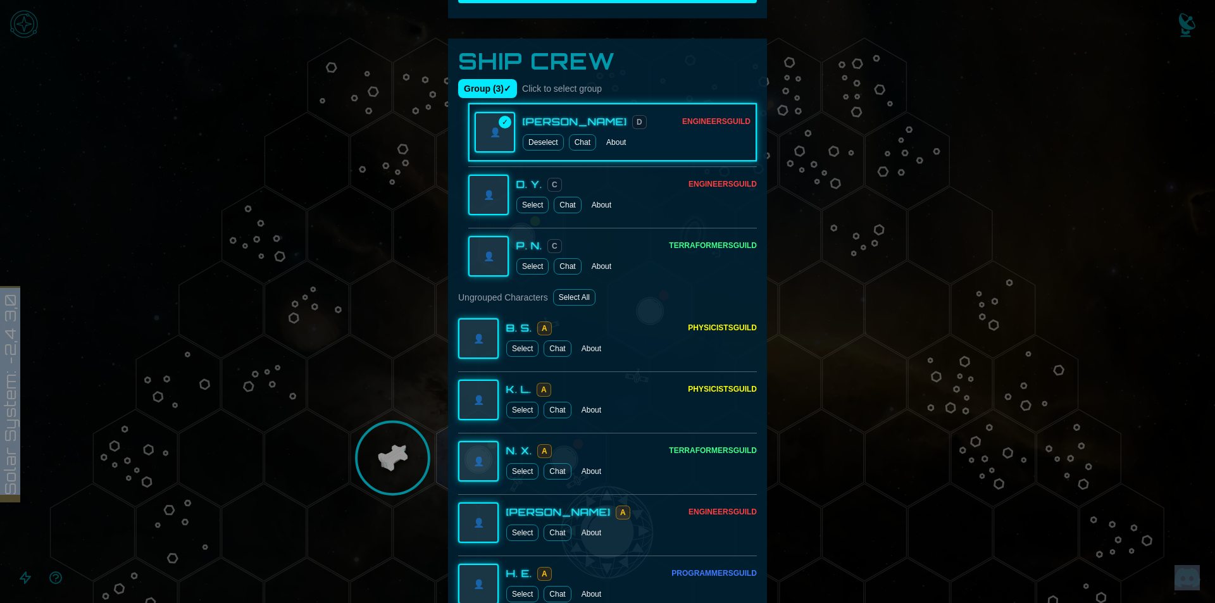
click at [521, 202] on button "Select" at bounding box center [532, 205] width 32 height 16
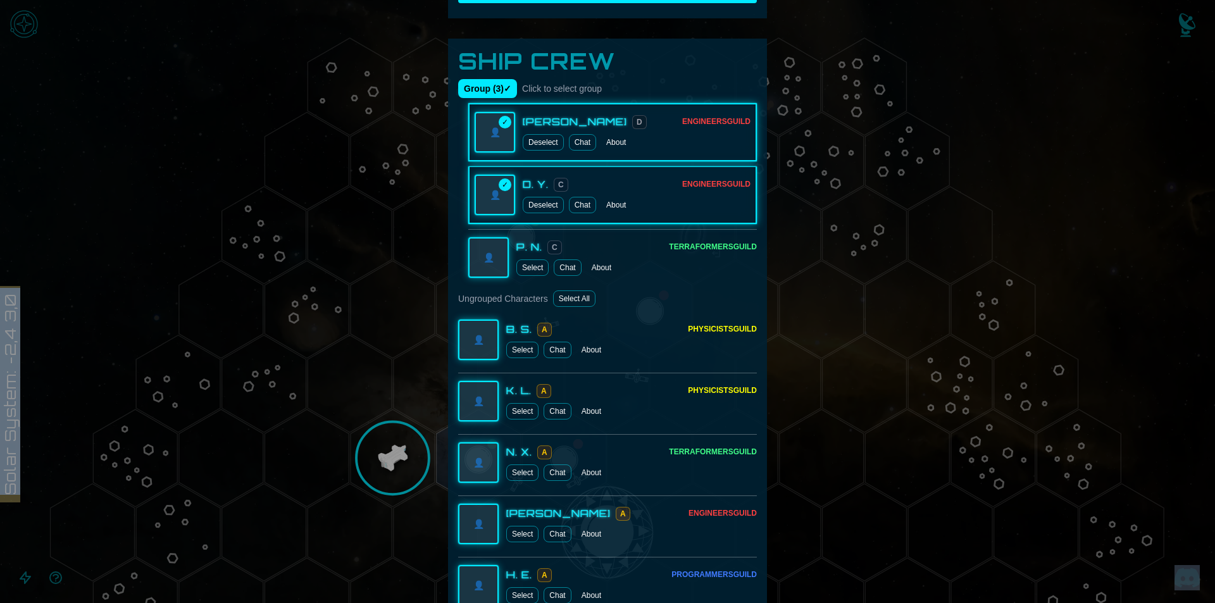
click at [521, 263] on button "Select" at bounding box center [532, 267] width 32 height 16
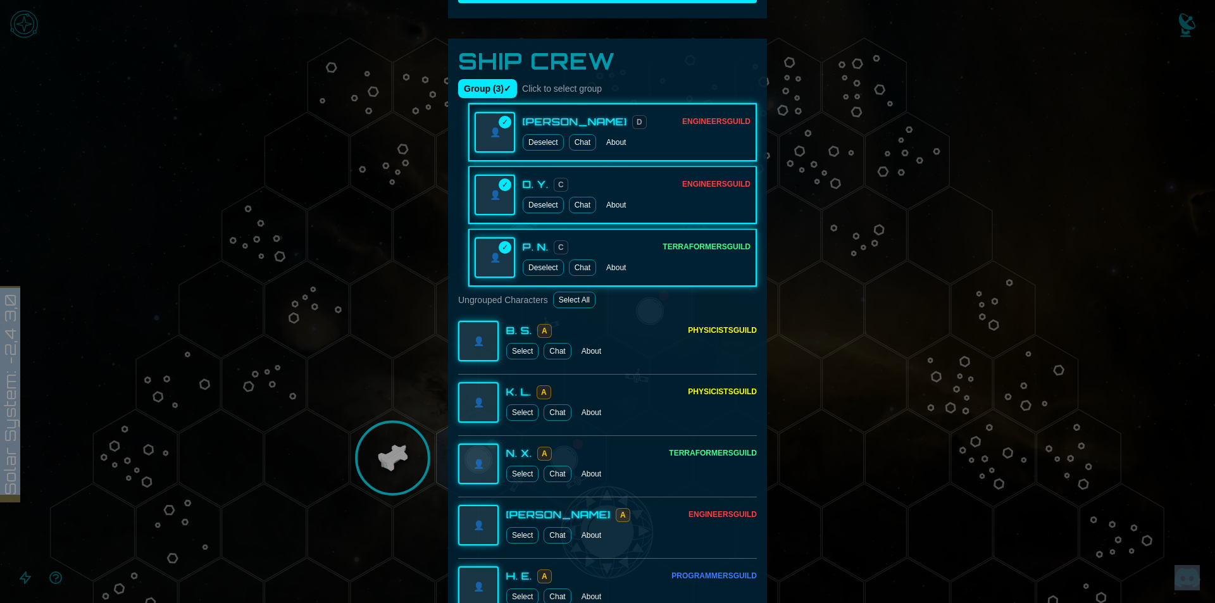
click at [569, 306] on button "Select All" at bounding box center [574, 300] width 42 height 16
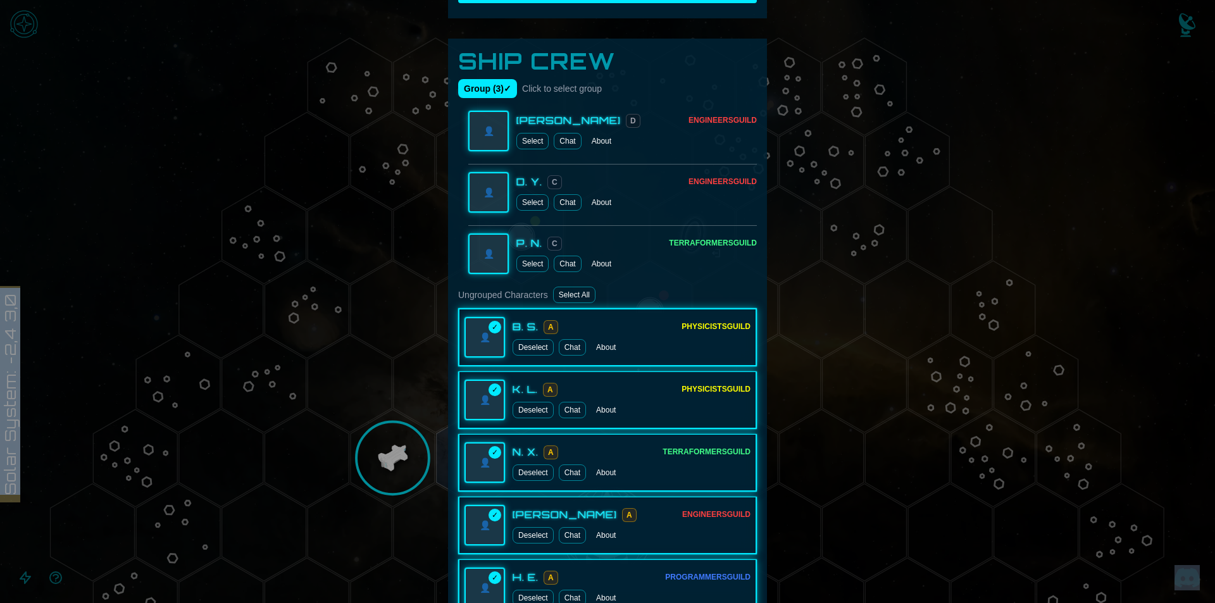
click at [569, 287] on button "Select All" at bounding box center [574, 295] width 42 height 16
click at [467, 90] on button "Group ( 3 ) ✓" at bounding box center [487, 88] width 59 height 19
click at [556, 298] on button "Select All" at bounding box center [574, 295] width 42 height 16
click at [580, 299] on button "Select All" at bounding box center [574, 295] width 42 height 16
click at [483, 339] on span "👤" at bounding box center [485, 337] width 11 height 13
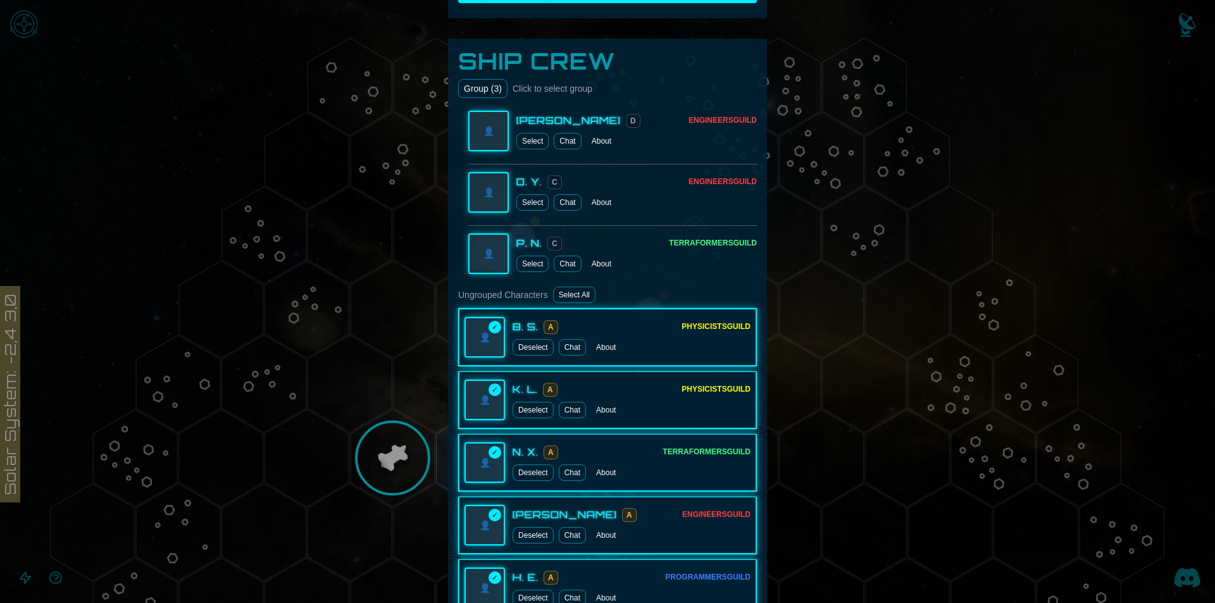
click at [535, 345] on button "Deselect" at bounding box center [532, 347] width 41 height 16
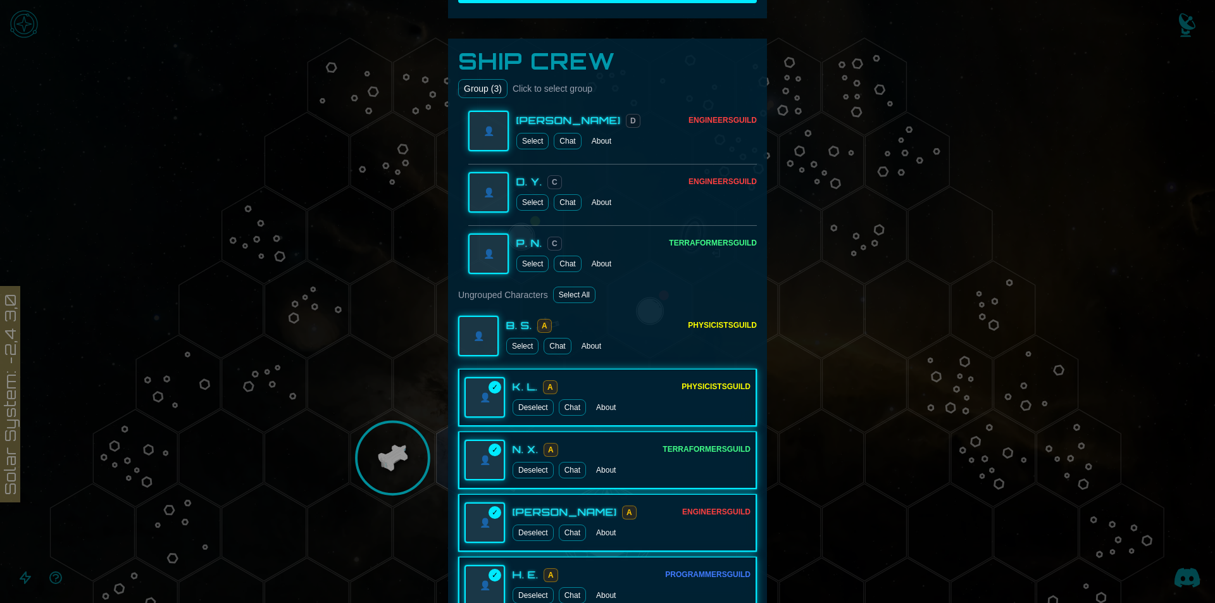
click at [573, 300] on button "Select All" at bounding box center [574, 295] width 42 height 16
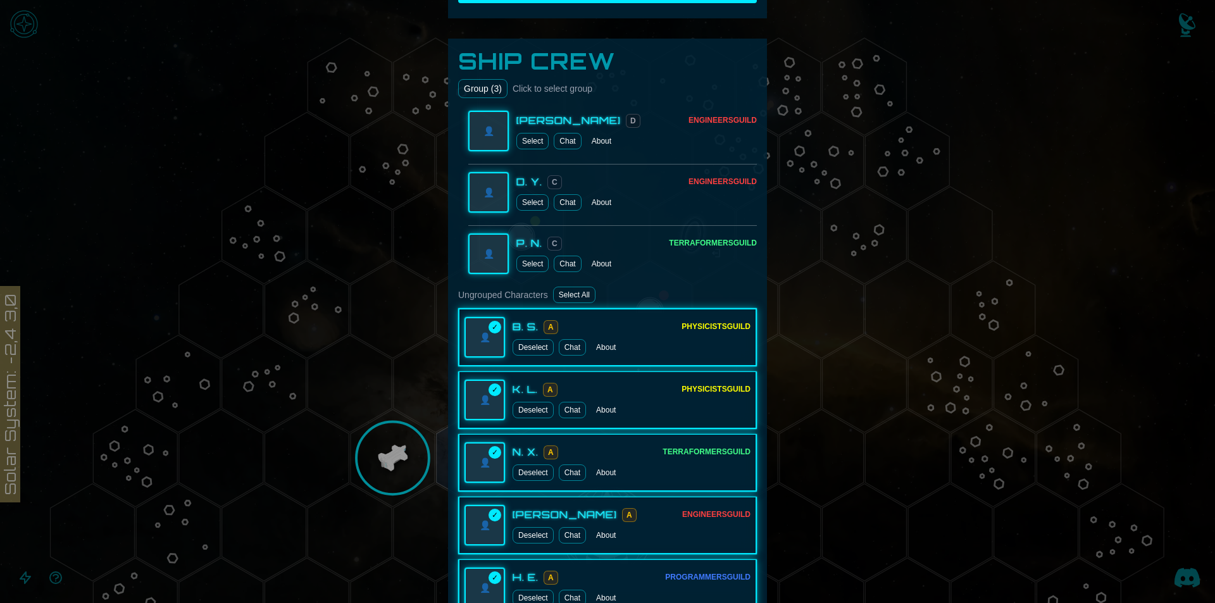
click at [573, 300] on button "Select All" at bounding box center [574, 295] width 42 height 16
click at [487, 94] on button "Group ( 3 )" at bounding box center [482, 88] width 49 height 19
click at [497, 90] on button "Group ( 3 ) ✓" at bounding box center [487, 88] width 59 height 19
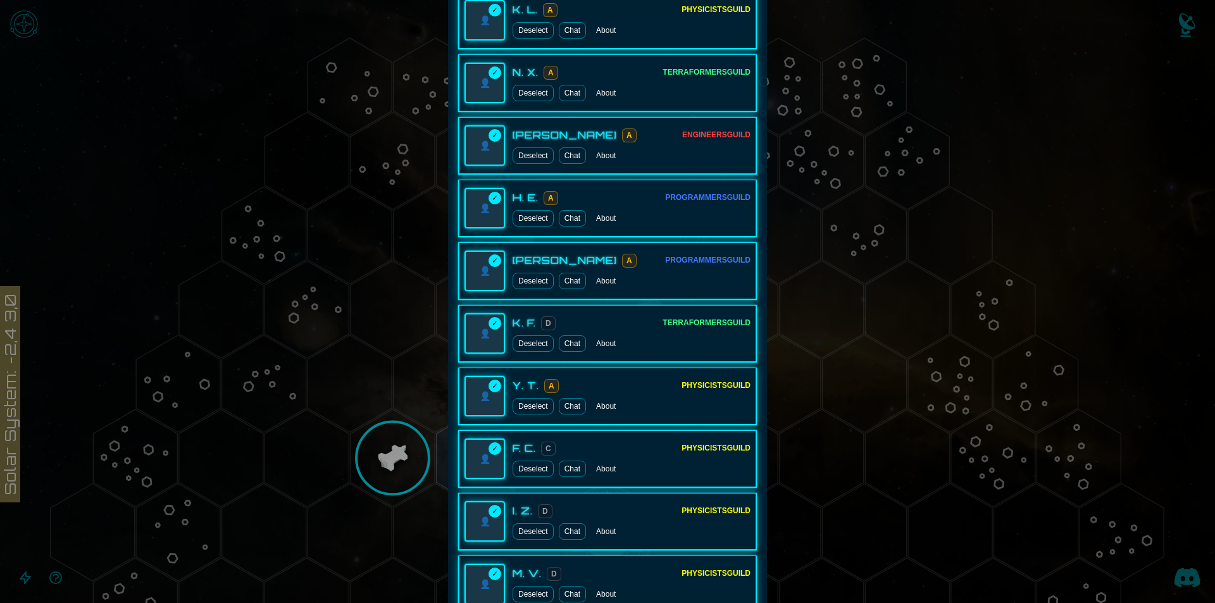
click at [535, 219] on button "Deselect" at bounding box center [532, 218] width 41 height 16
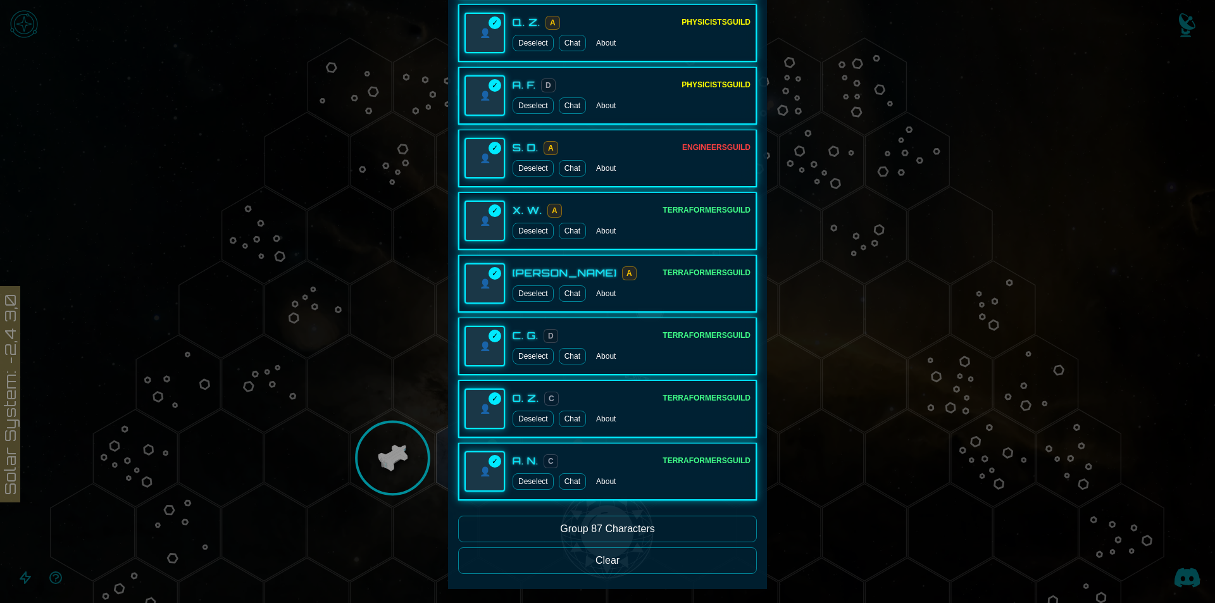
scroll to position [5743, 0]
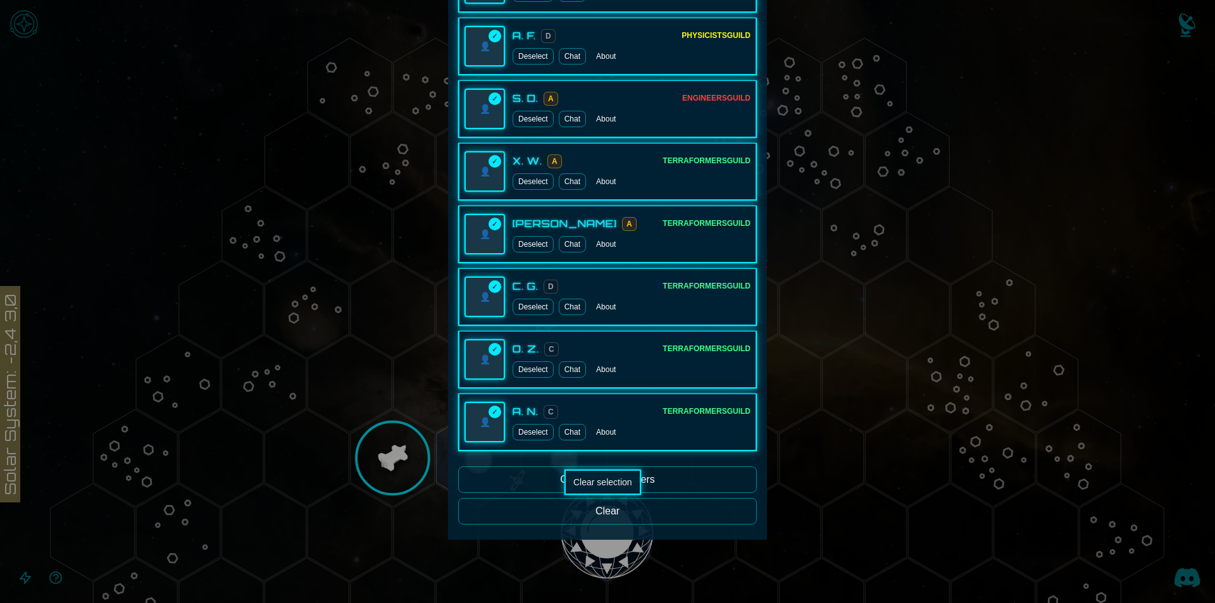
click at [612, 502] on button "Clear" at bounding box center [607, 511] width 299 height 27
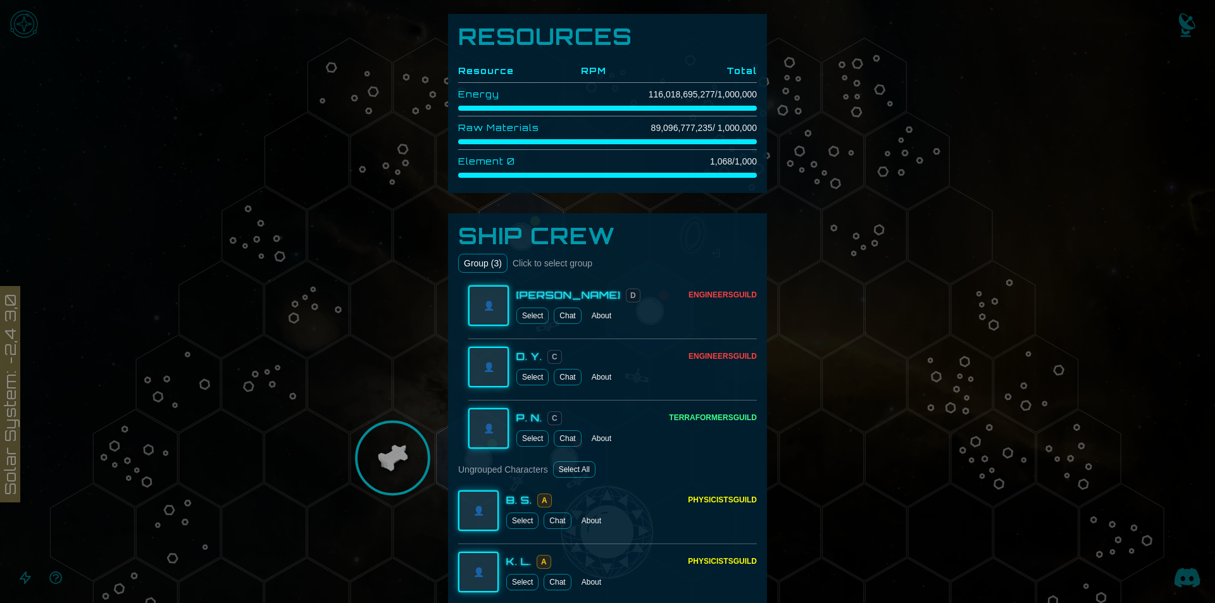
scroll to position [307, 0]
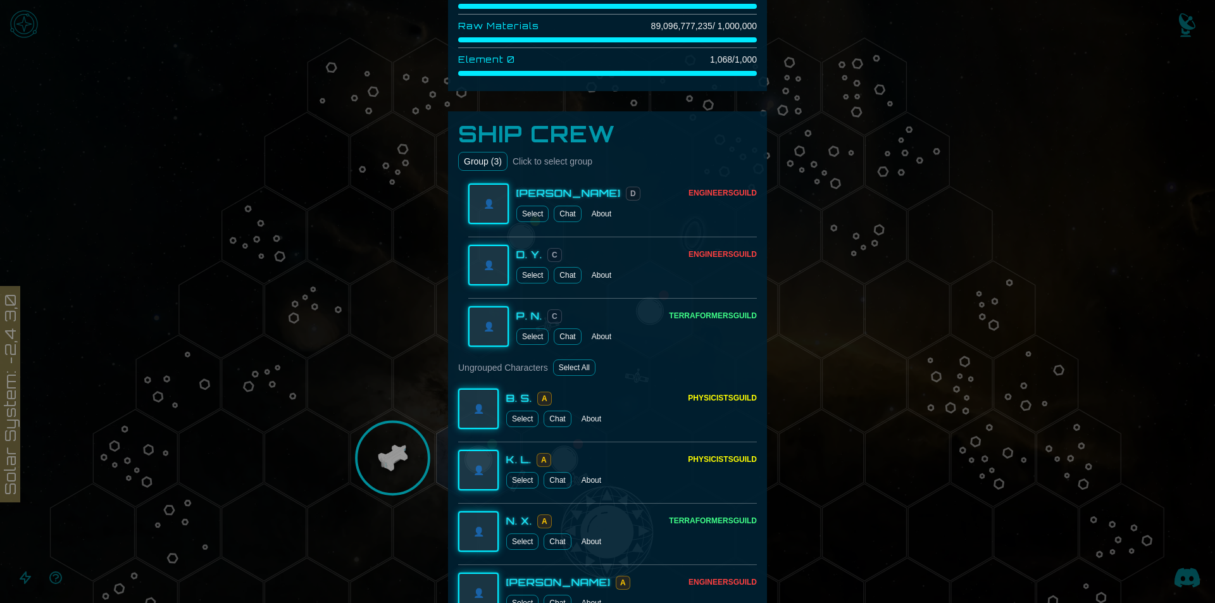
click at [488, 156] on button "Group ( 3 )" at bounding box center [482, 161] width 49 height 19
click at [536, 340] on button "Select" at bounding box center [532, 336] width 32 height 16
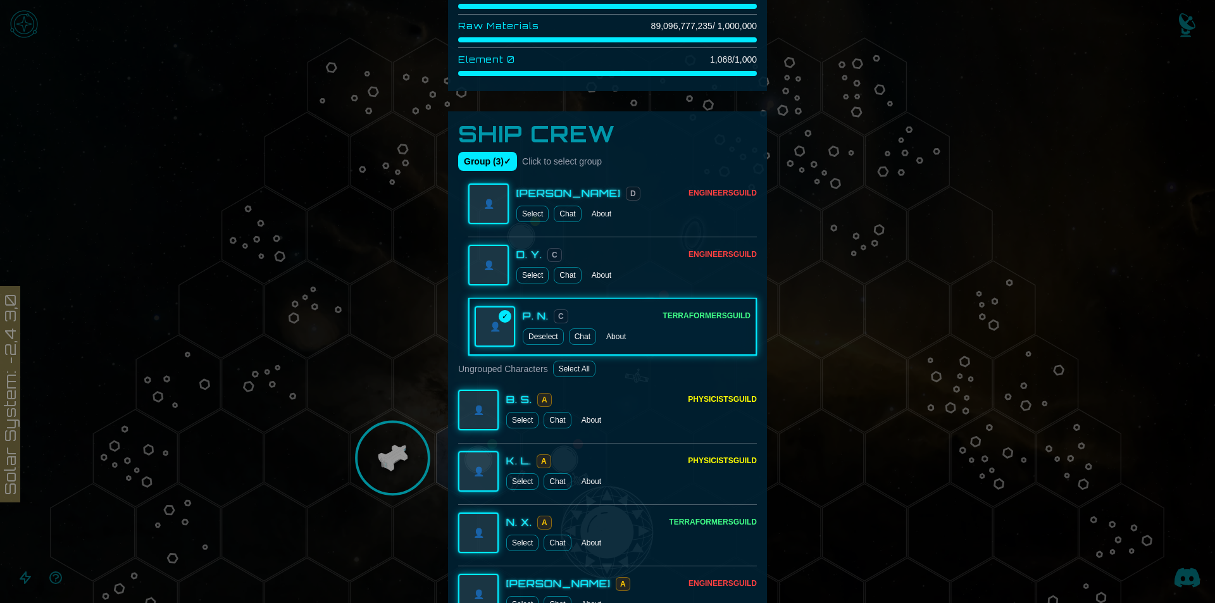
drag, startPoint x: 533, startPoint y: 290, endPoint x: 533, endPoint y: 276, distance: 13.9
click at [533, 289] on div "👤 D. Y. C Engineers Guild Select Chat About" at bounding box center [612, 265] width 289 height 56
click at [533, 276] on button "Select" at bounding box center [532, 275] width 32 height 16
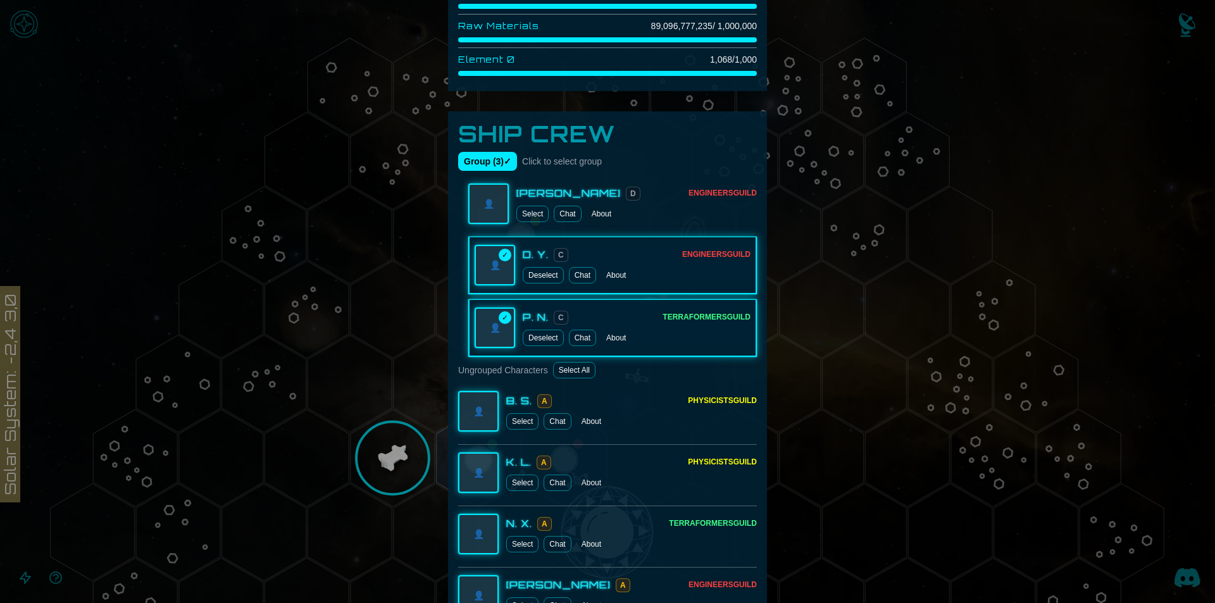
click at [528, 216] on button "Select" at bounding box center [532, 214] width 32 height 16
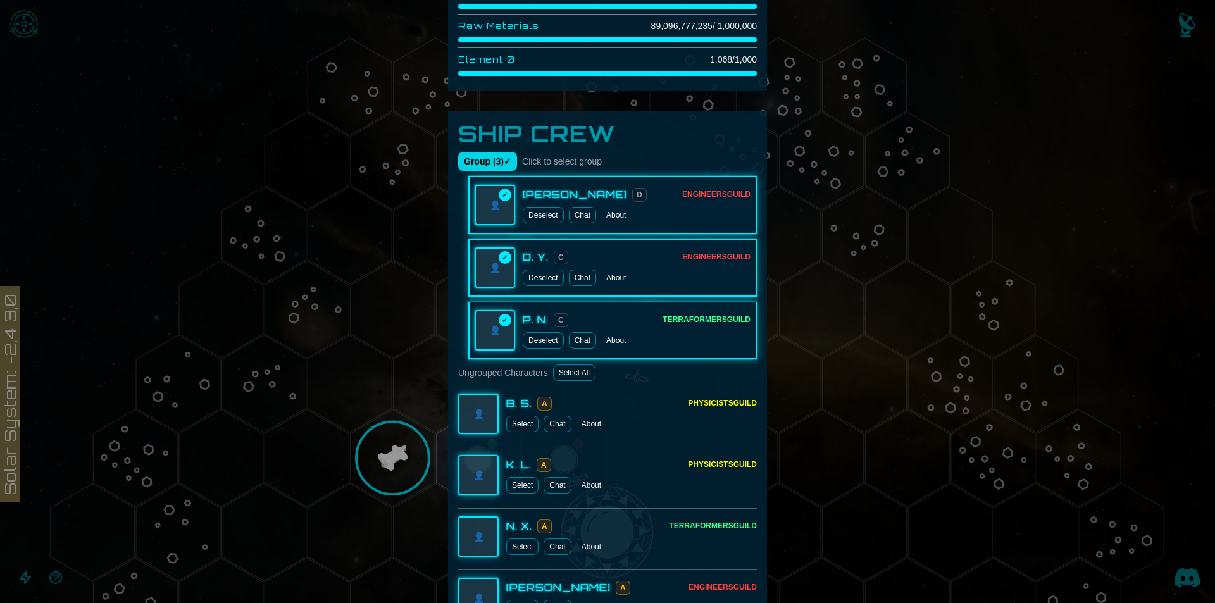
click at [475, 159] on button "Group ( 3 ) ✓" at bounding box center [487, 161] width 59 height 19
click at [477, 161] on button "Group ( 3 )" at bounding box center [482, 161] width 49 height 19
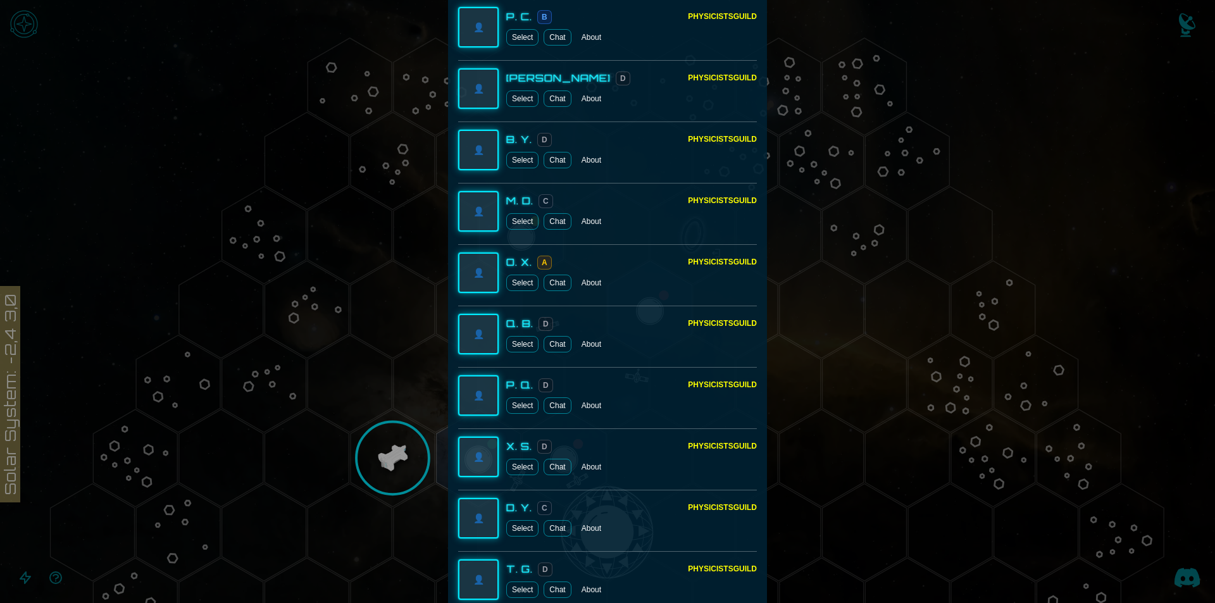
scroll to position [5637, 0]
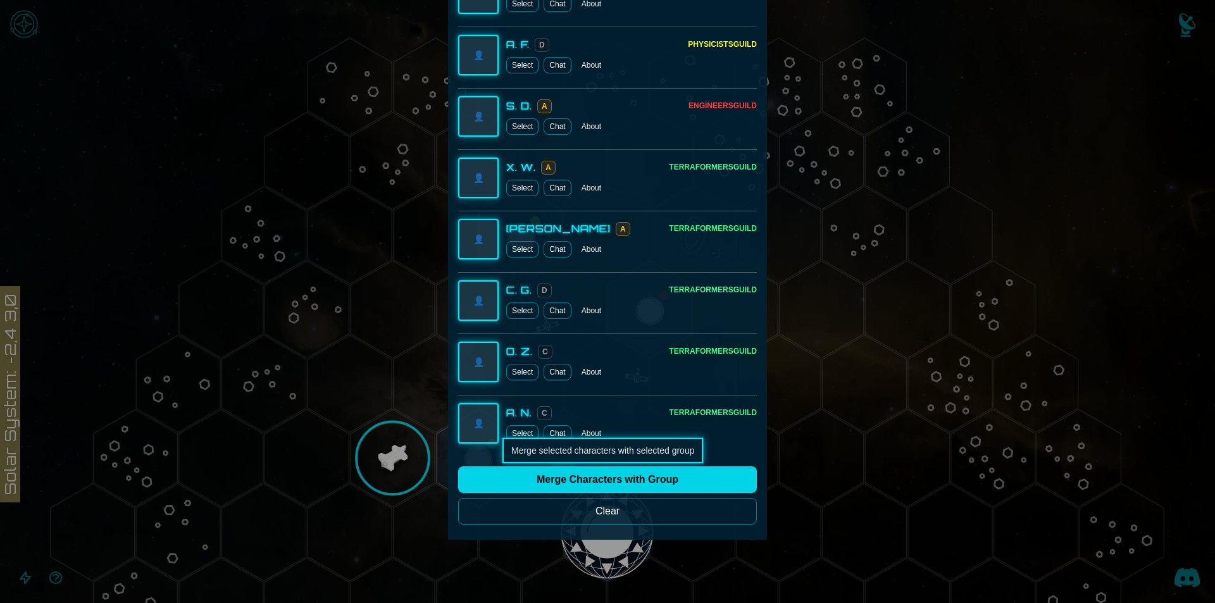
click at [645, 481] on button "Merge Characters with Group" at bounding box center [607, 479] width 299 height 27
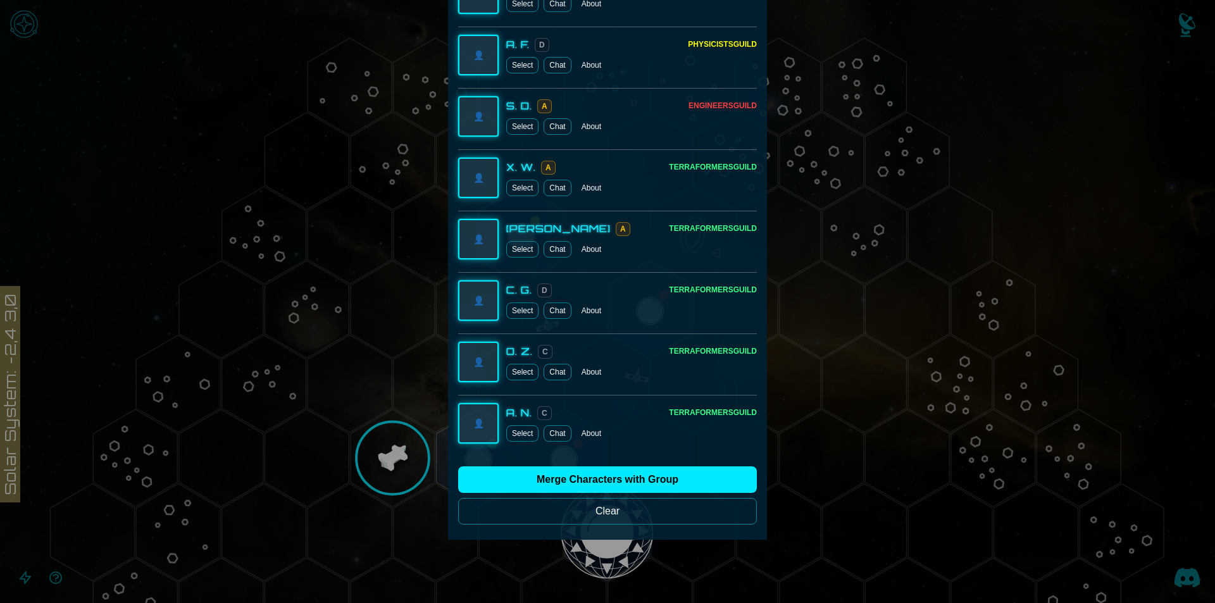
click at [514, 427] on button "Select" at bounding box center [522, 433] width 32 height 16
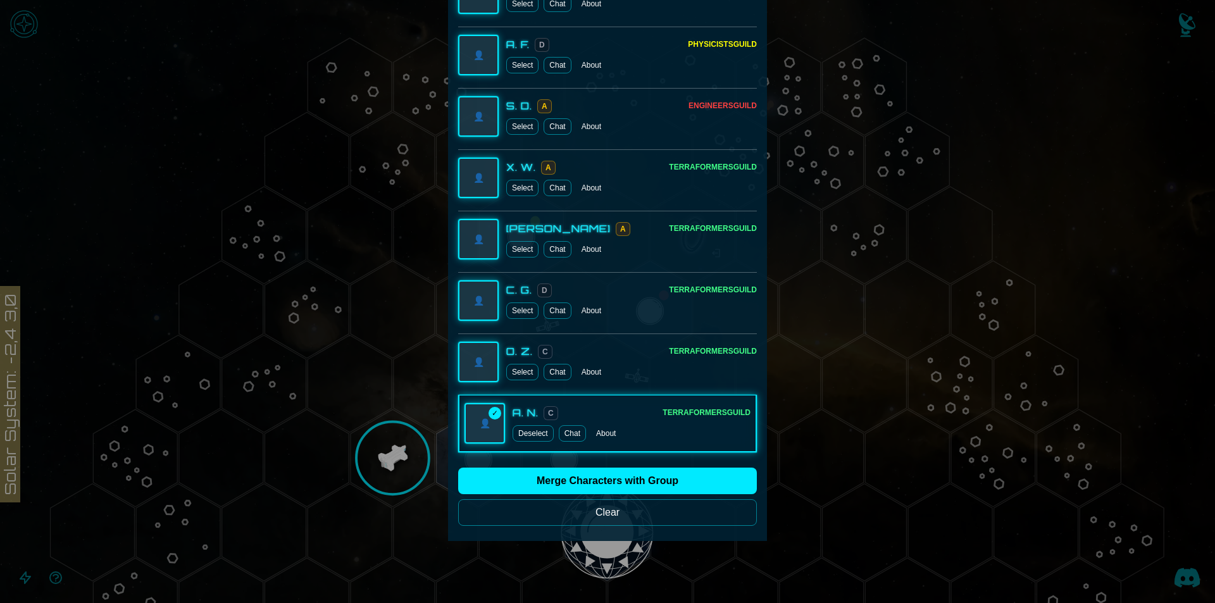
click at [511, 361] on div "O. Z. C Terraformers Guild Select Chat About" at bounding box center [631, 362] width 251 height 37
click at [515, 370] on button "Select" at bounding box center [522, 372] width 32 height 16
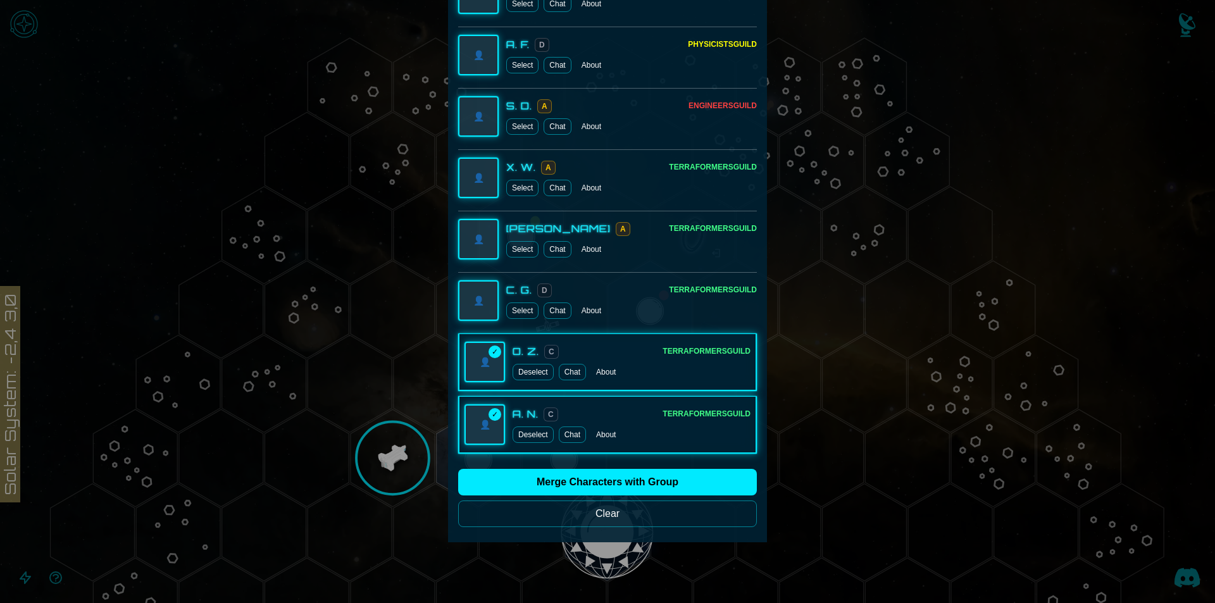
click at [512, 307] on button "Select" at bounding box center [522, 310] width 32 height 16
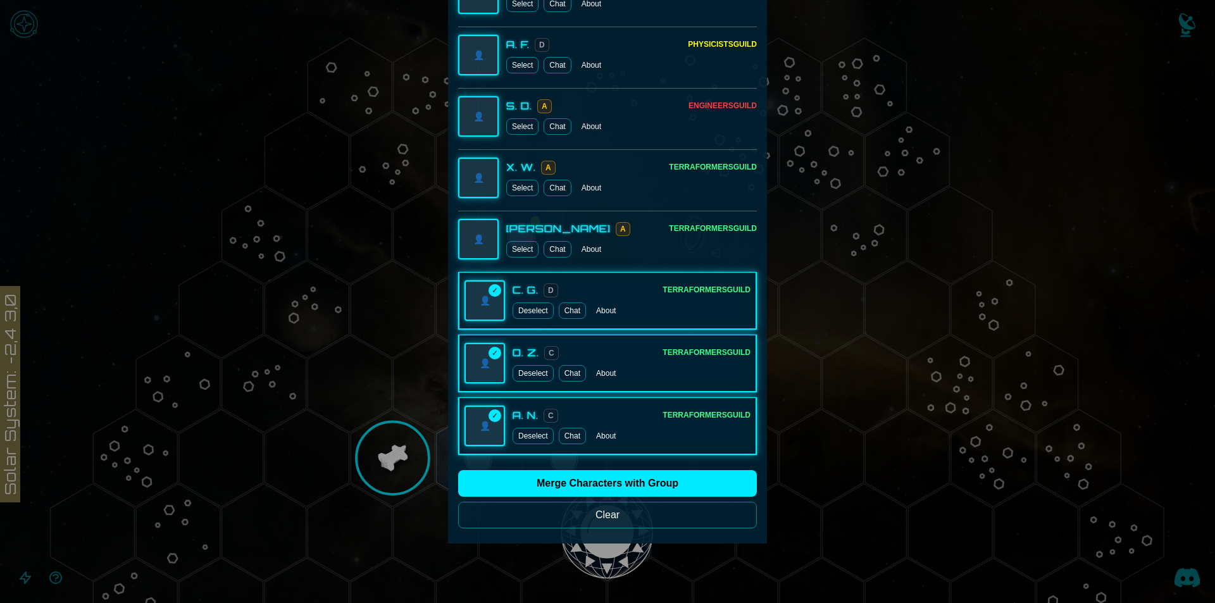
click at [521, 246] on button "Select" at bounding box center [522, 249] width 32 height 16
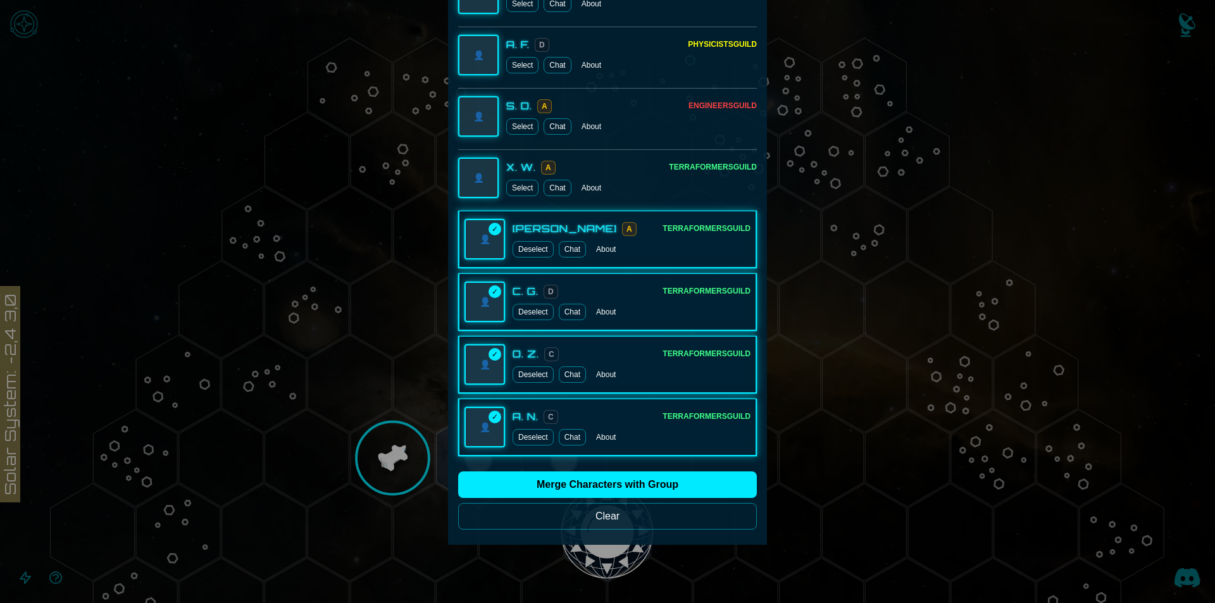
click at [511, 183] on button "Select" at bounding box center [522, 188] width 32 height 16
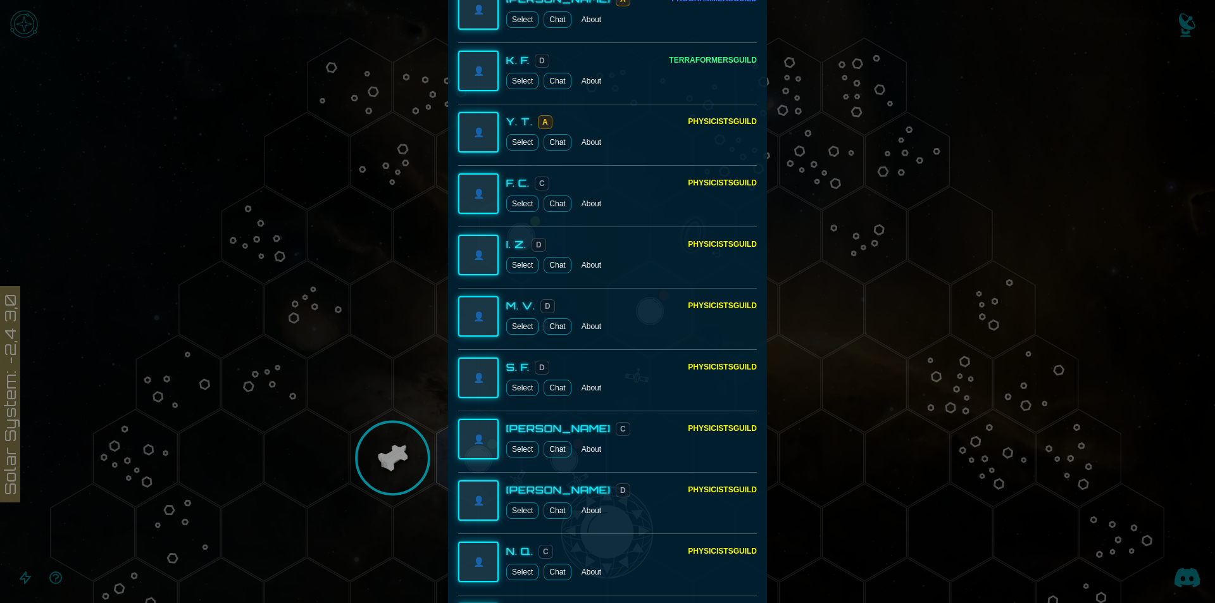
scroll to position [891, 0]
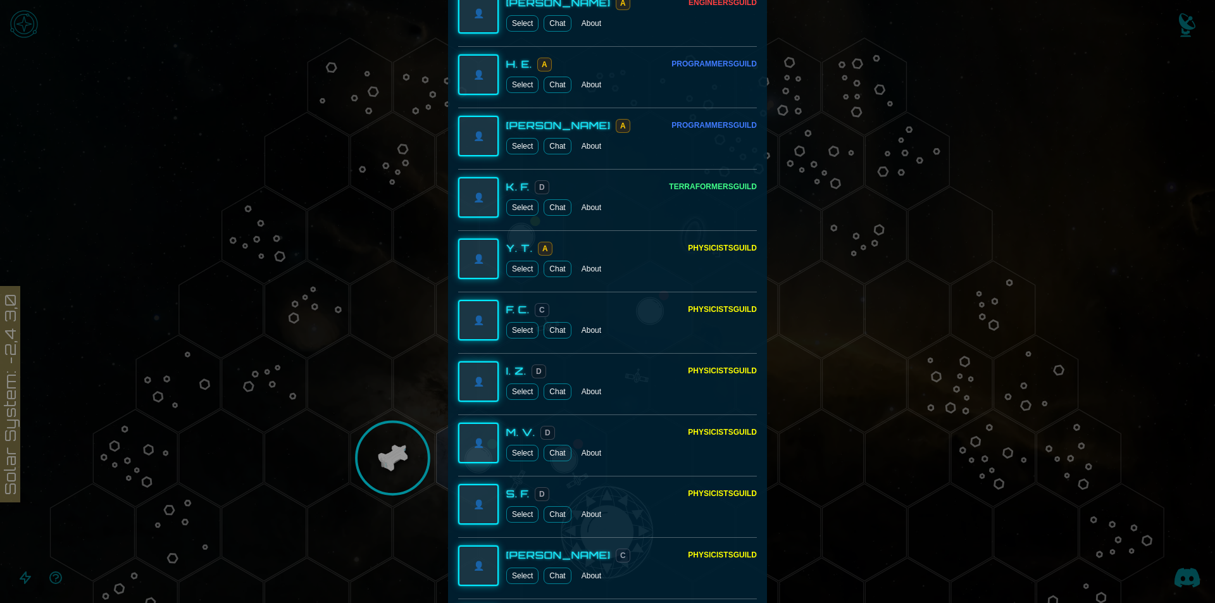
click at [509, 209] on button "Select" at bounding box center [522, 207] width 32 height 16
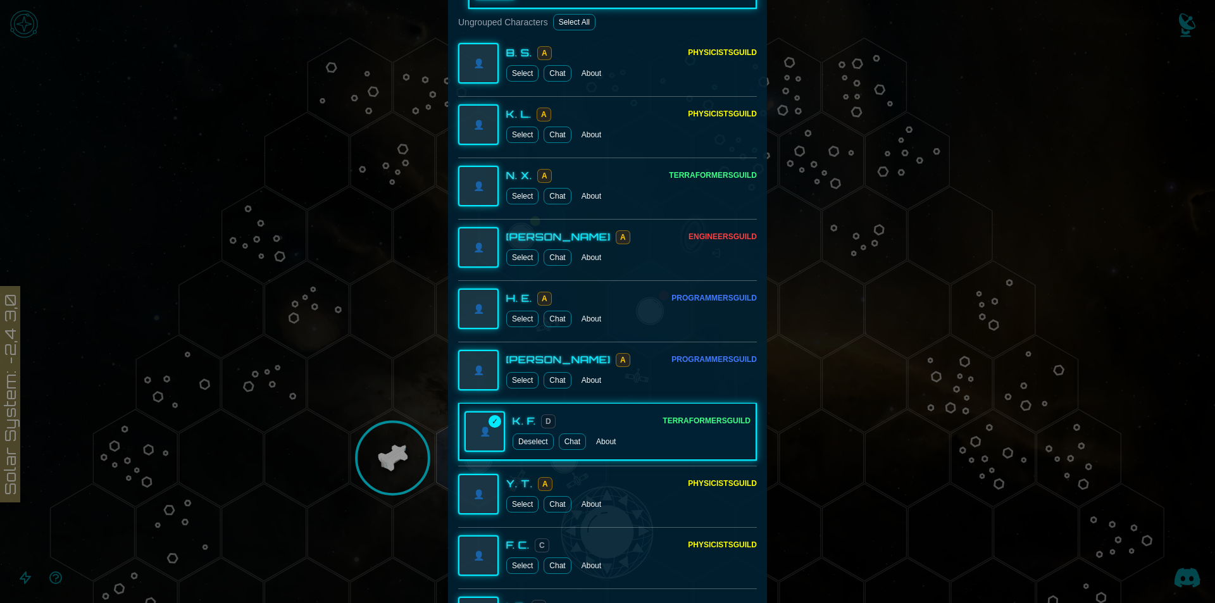
scroll to position [638, 0]
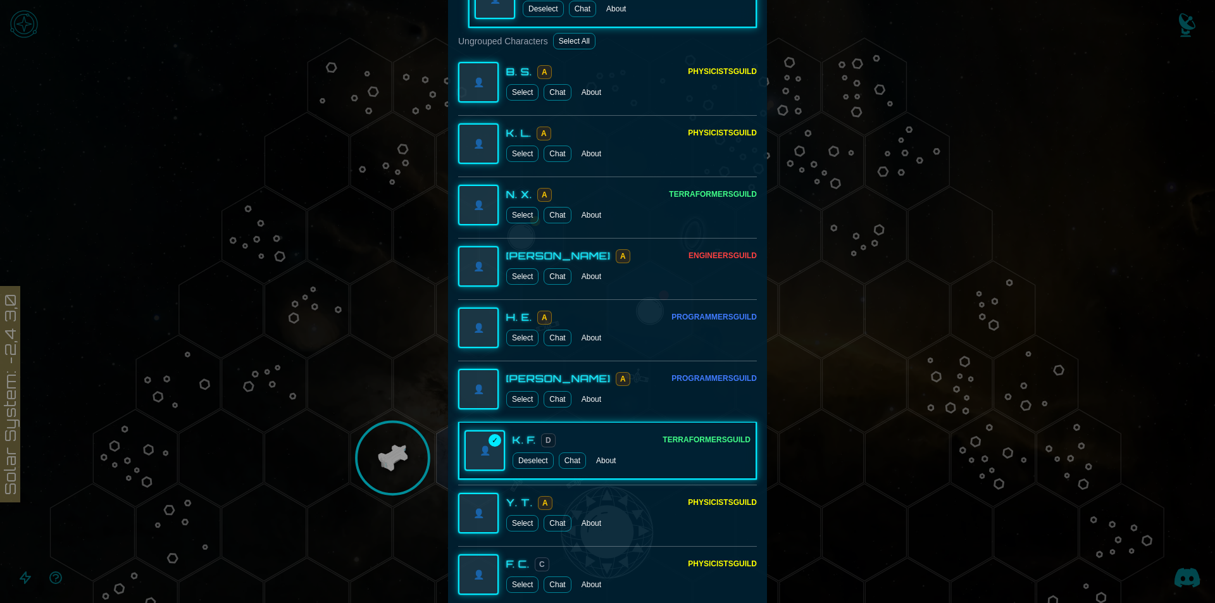
drag, startPoint x: 519, startPoint y: 211, endPoint x: 521, endPoint y: 217, distance: 6.8
click at [519, 210] on button "Select" at bounding box center [522, 215] width 32 height 16
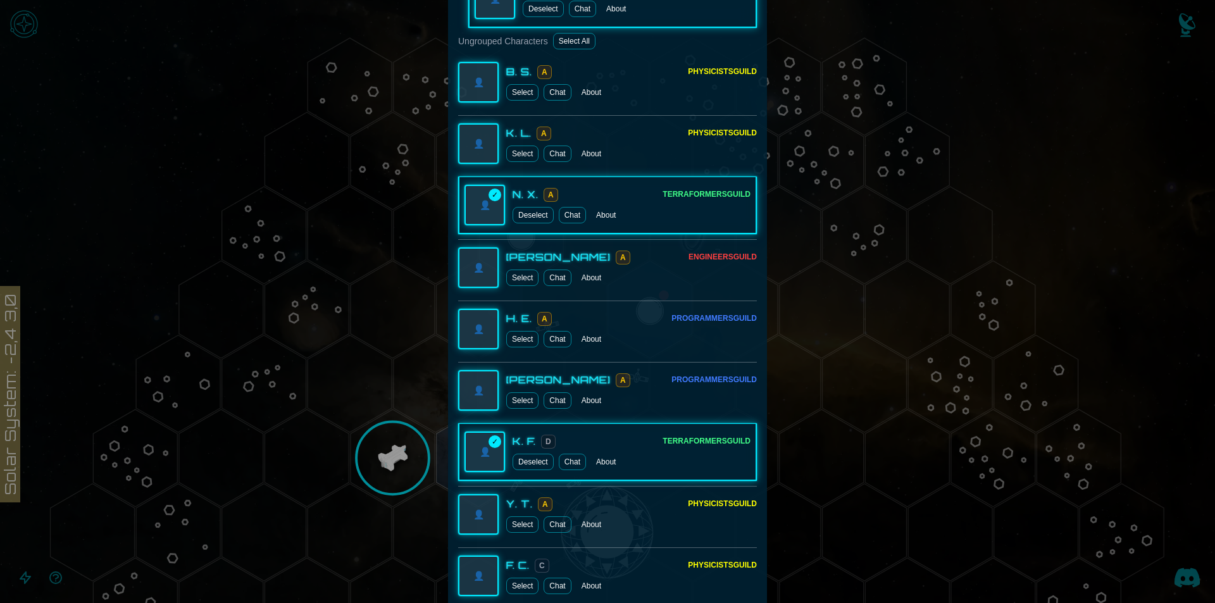
scroll to position [449, 0]
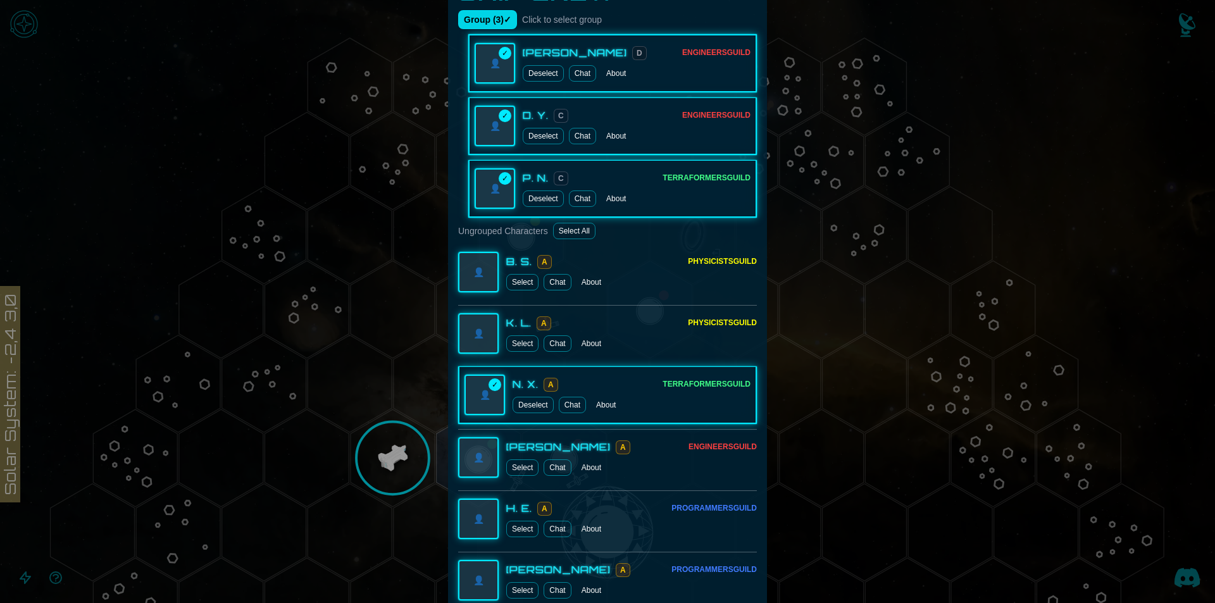
click at [482, 26] on button "Group ( 3 ) ✓" at bounding box center [487, 19] width 59 height 19
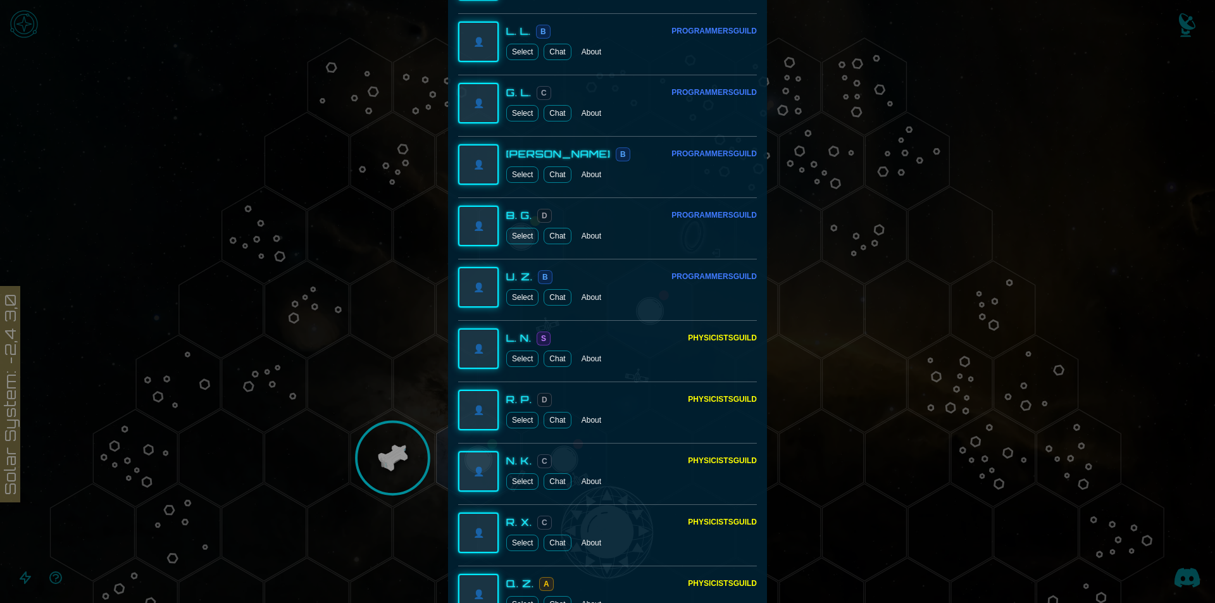
scroll to position [5646, 0]
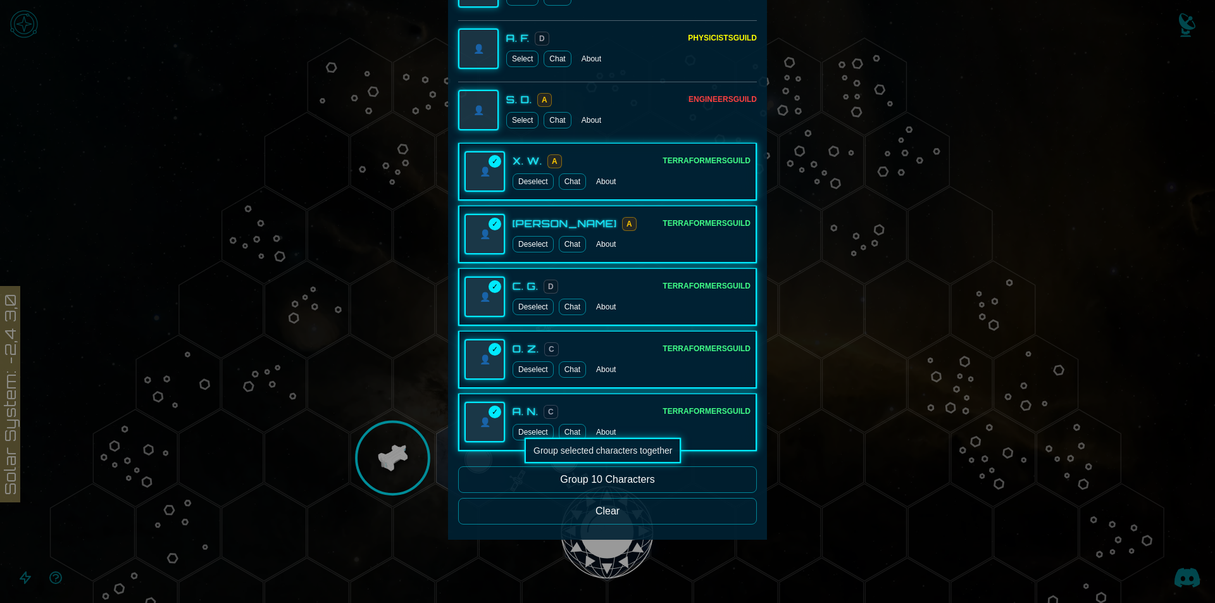
click at [635, 485] on button "Group 10 Characters" at bounding box center [607, 479] width 299 height 27
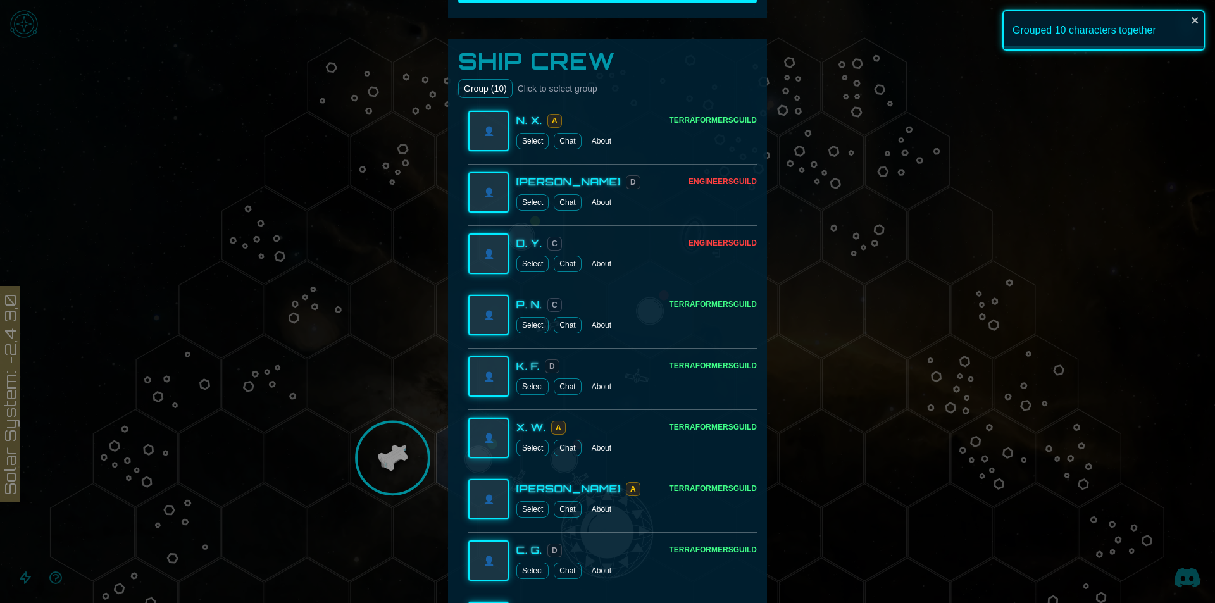
scroll to position [316, 0]
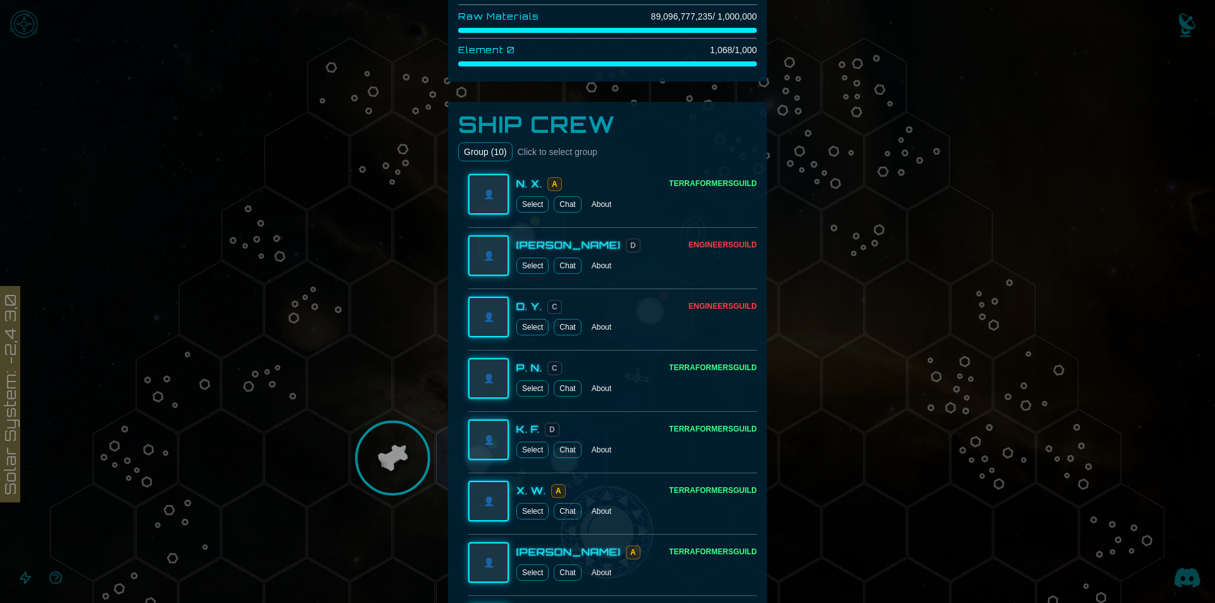
click at [488, 149] on button "Group ( 10 )" at bounding box center [485, 151] width 54 height 19
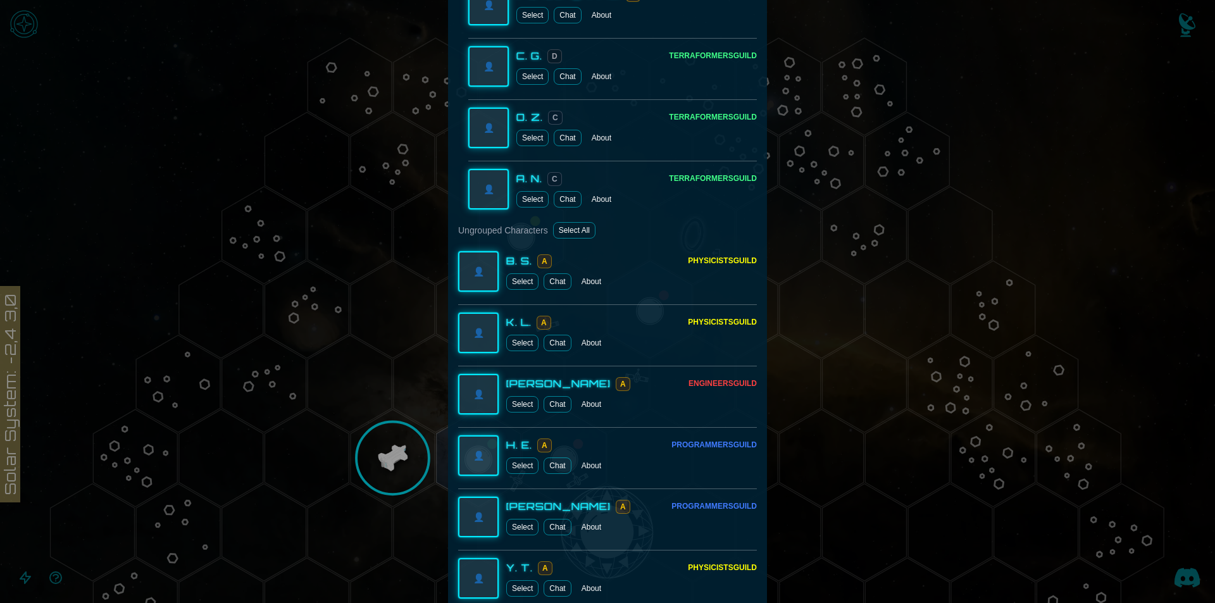
scroll to position [886, 0]
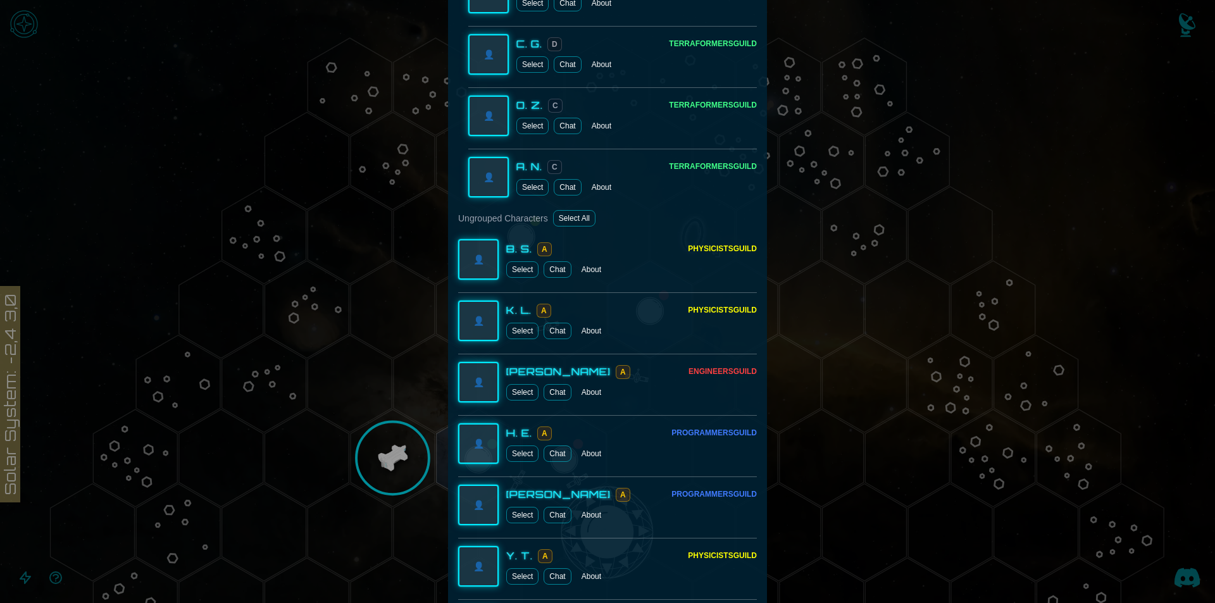
click at [797, 244] on div at bounding box center [607, 301] width 1215 height 603
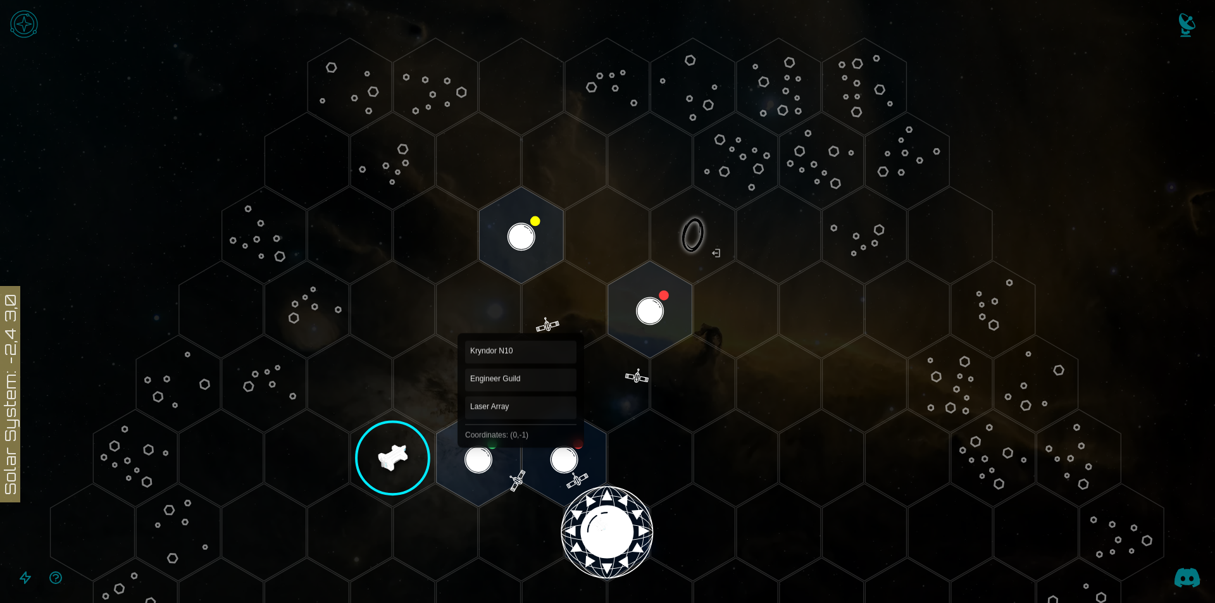
click at [463, 459] on polygon "Hex at coordinates -1,-1, clickable" at bounding box center [479, 457] width 84 height 97
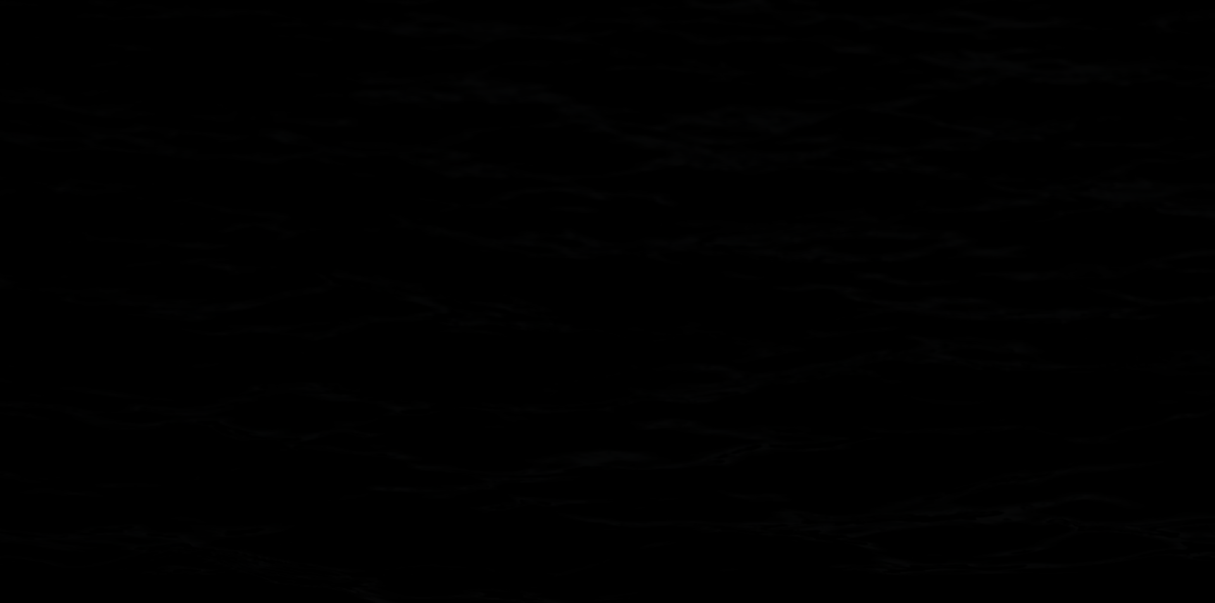
click at [463, 459] on icon at bounding box center [607, 532] width 1215 height 1065
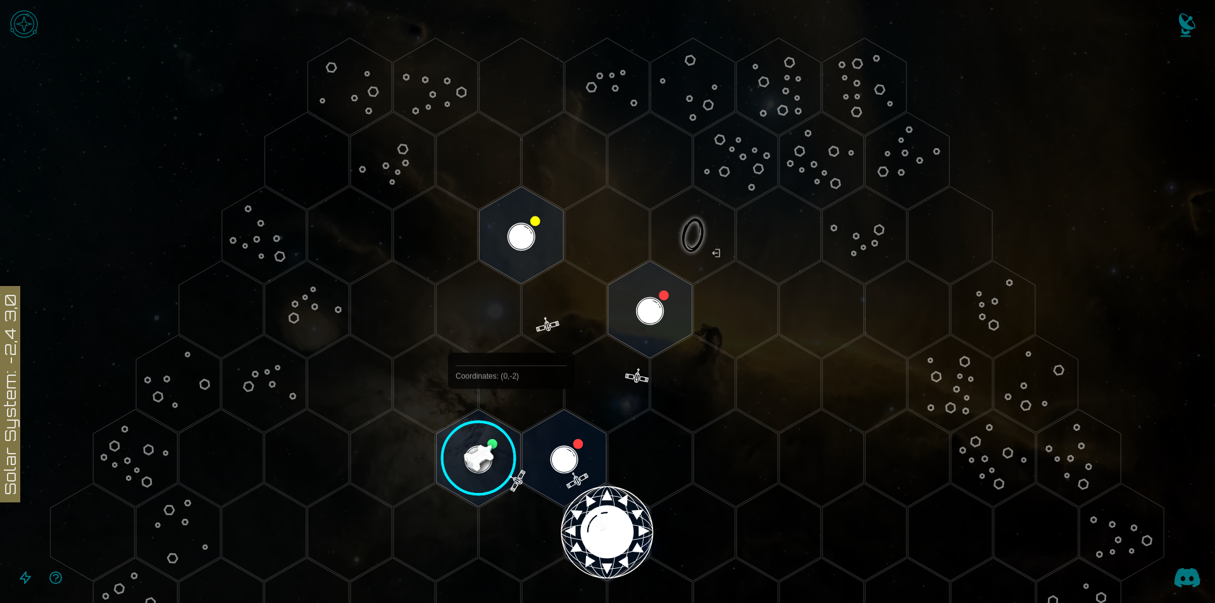
click at [447, 463] on image at bounding box center [478, 458] width 99 height 99
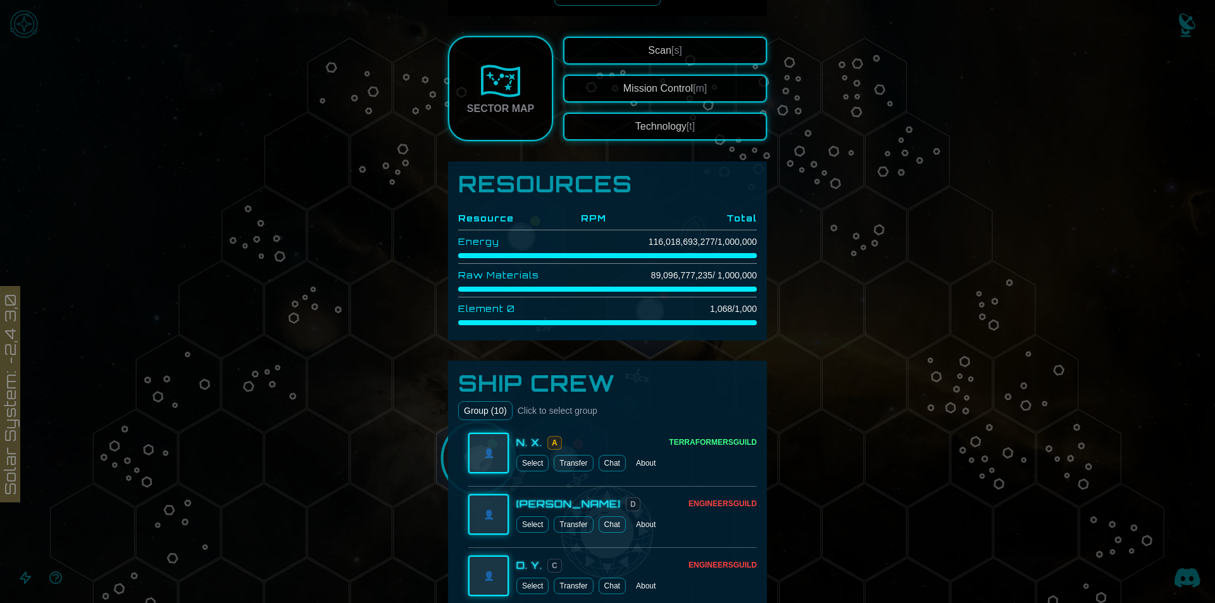
scroll to position [443, 0]
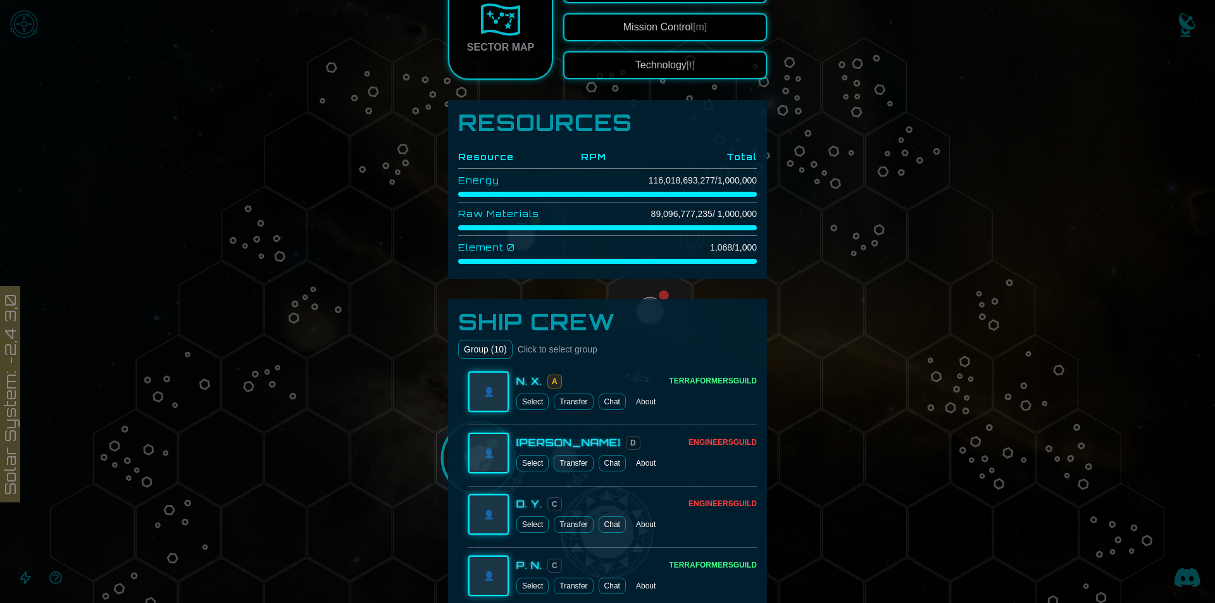
click at [480, 347] on button "Group ( 10 )" at bounding box center [485, 349] width 54 height 19
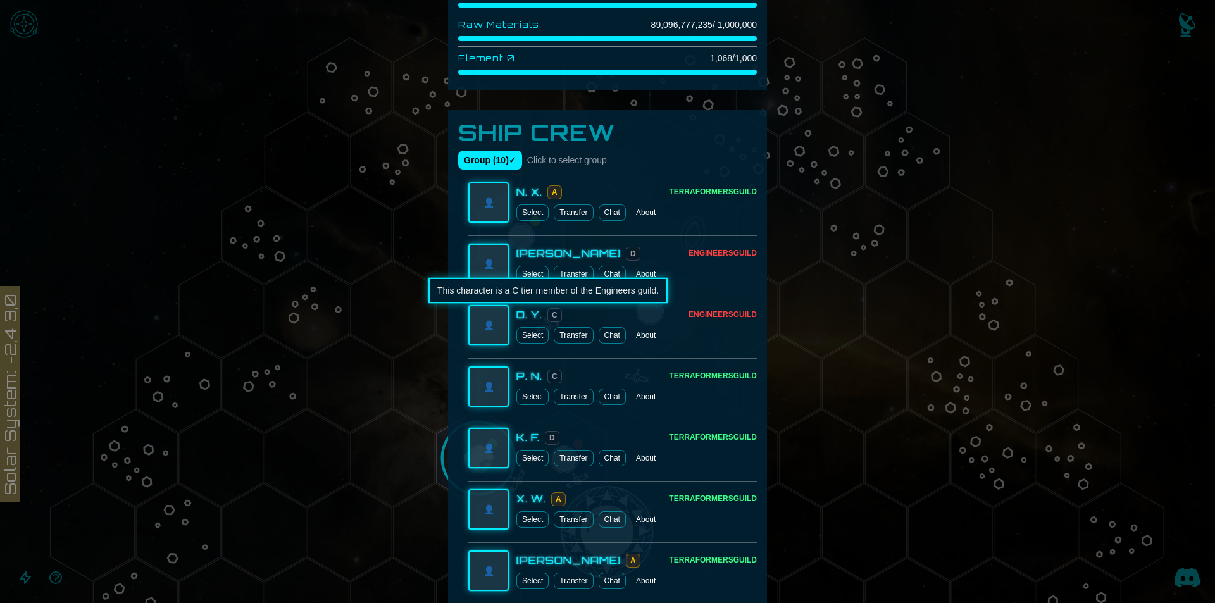
scroll to position [633, 0]
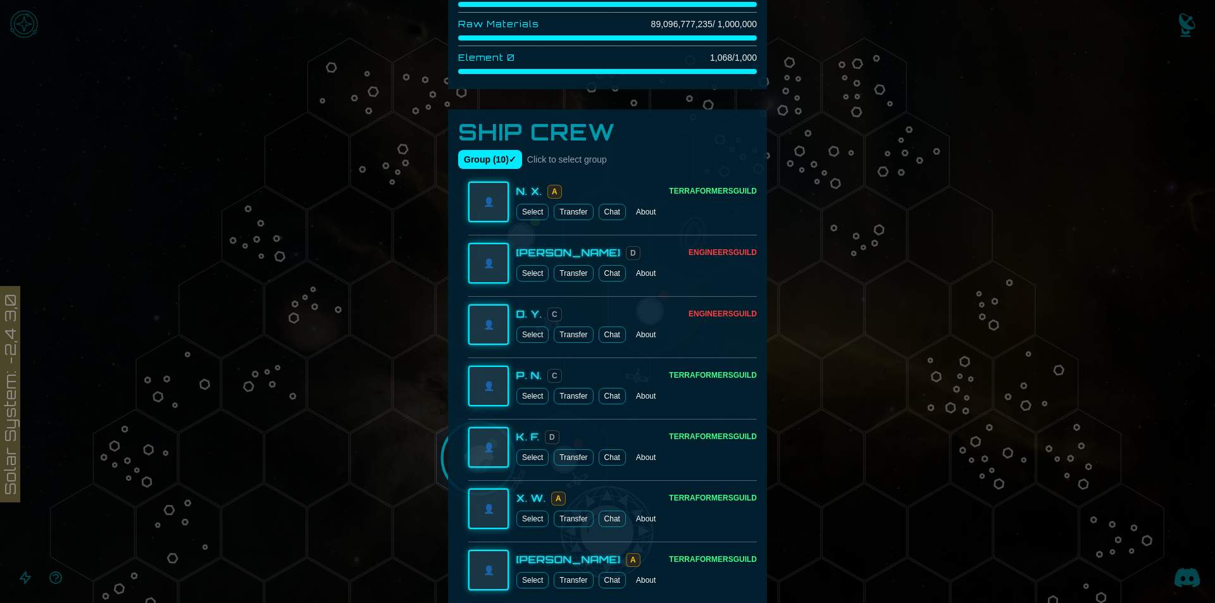
click at [518, 211] on button "Select" at bounding box center [532, 212] width 32 height 16
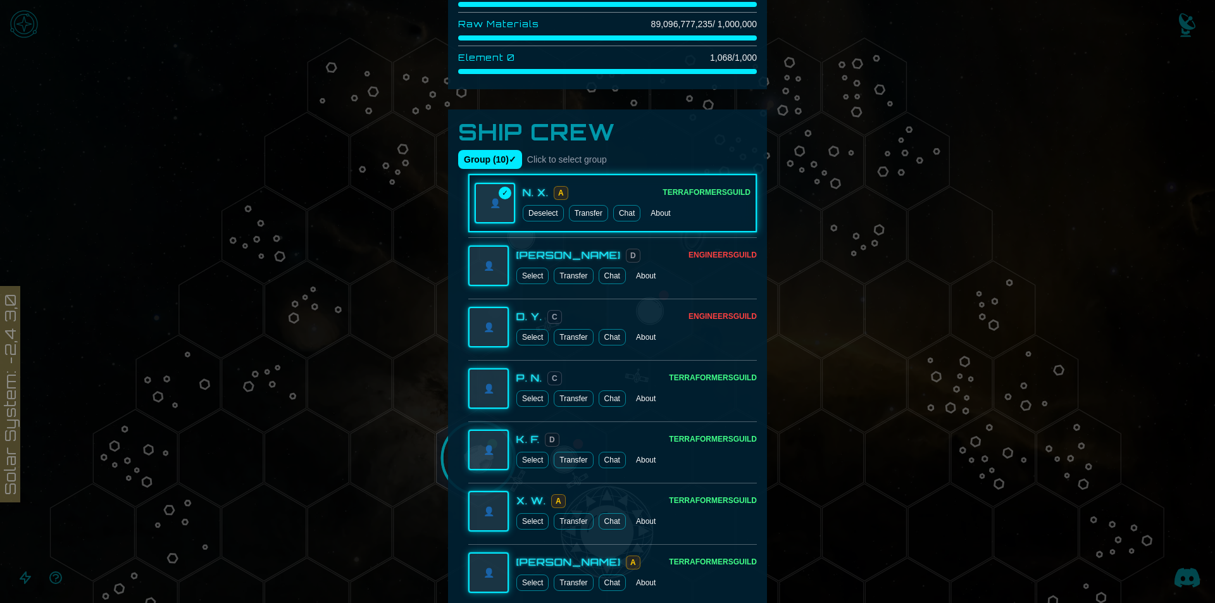
click at [523, 211] on button "Deselect" at bounding box center [543, 213] width 41 height 16
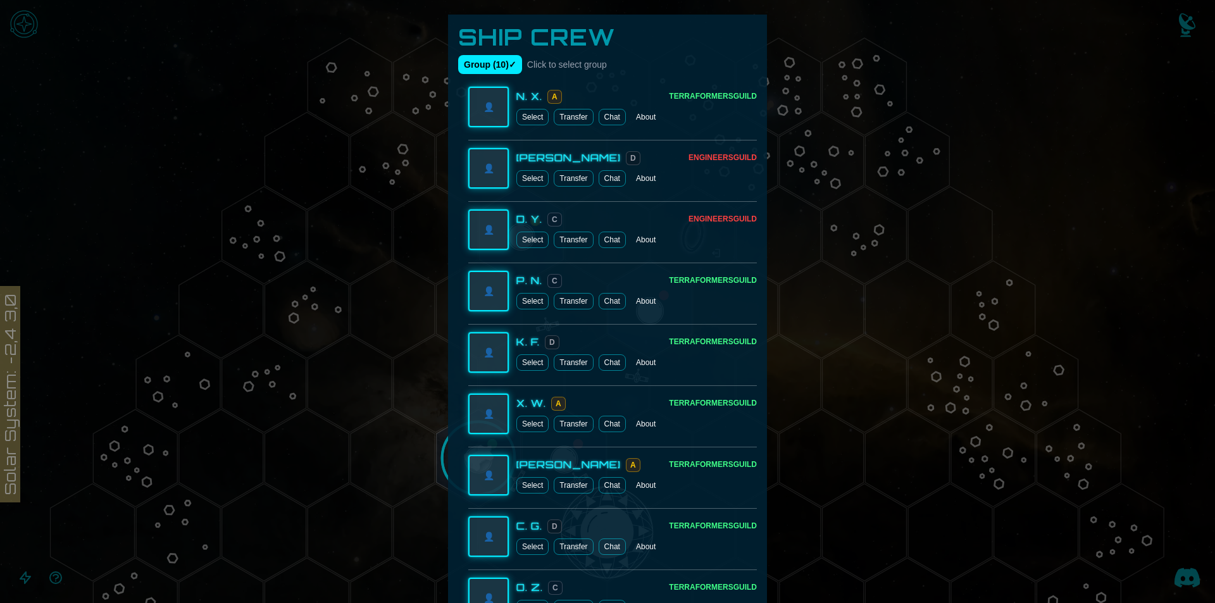
scroll to position [443, 0]
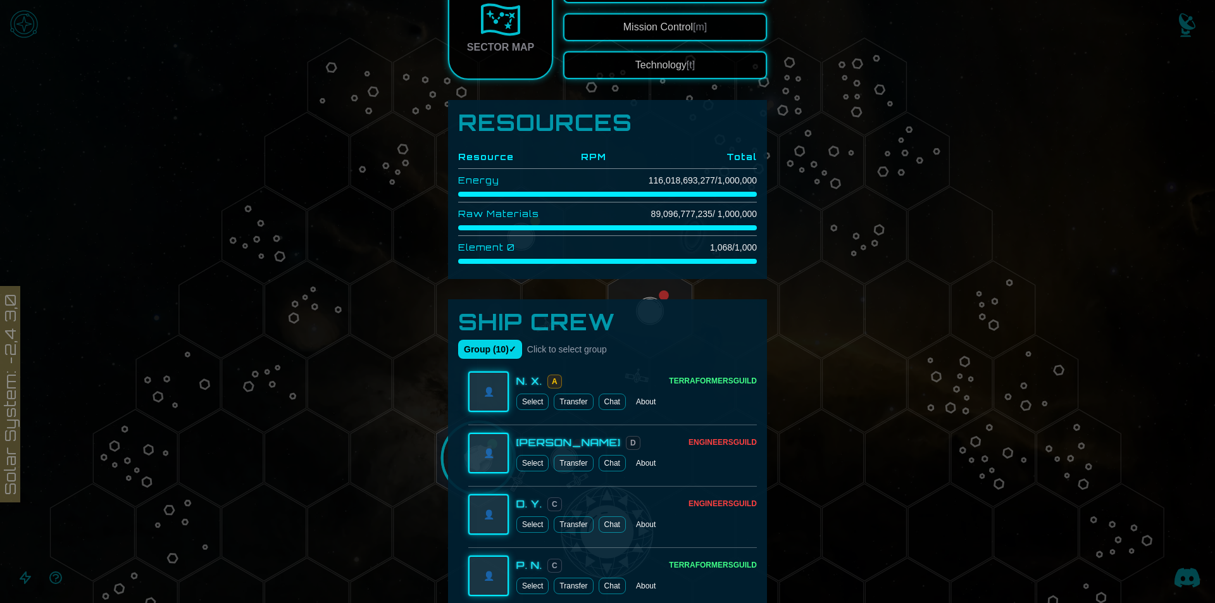
click at [482, 354] on button "Group ( 10 ) ✓" at bounding box center [490, 349] width 64 height 19
click at [482, 354] on button "Group ( 10 )" at bounding box center [485, 349] width 54 height 19
click at [482, 354] on button "Group ( 10 ) ✓" at bounding box center [490, 349] width 64 height 19
click at [482, 354] on button "Group ( 10 )" at bounding box center [485, 349] width 54 height 19
drag, startPoint x: 482, startPoint y: 354, endPoint x: 471, endPoint y: 353, distance: 10.8
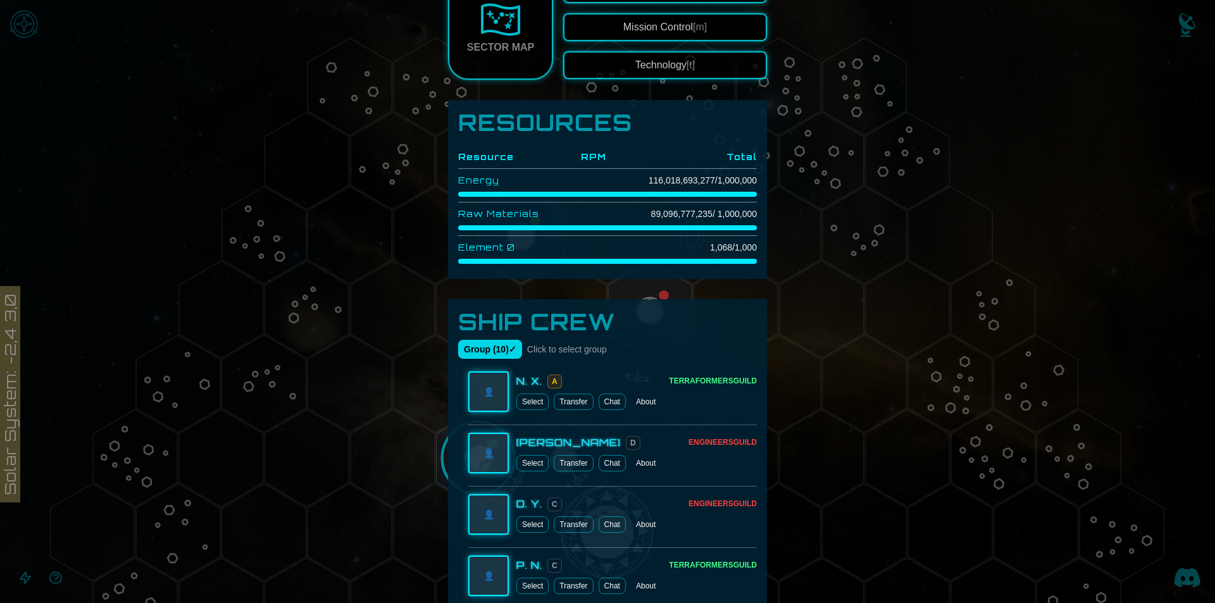
click at [471, 353] on button "Group ( 10 ) ✓" at bounding box center [490, 349] width 64 height 19
click at [573, 349] on span "Click to select group" at bounding box center [567, 349] width 80 height 13
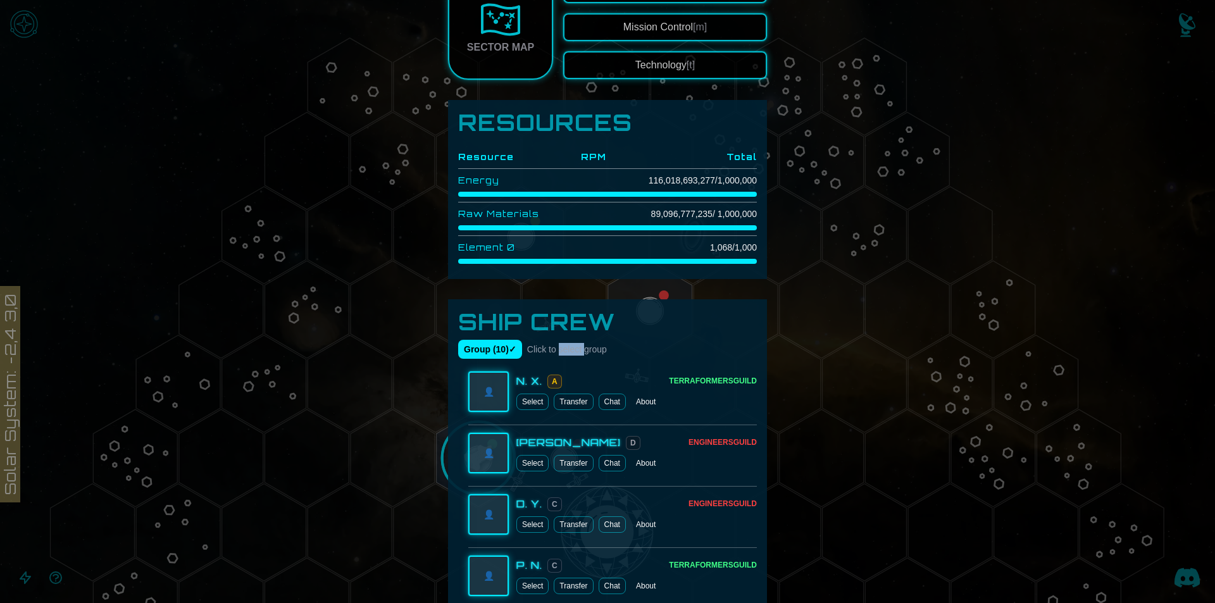
click at [573, 349] on span "Click to select group" at bounding box center [567, 349] width 80 height 13
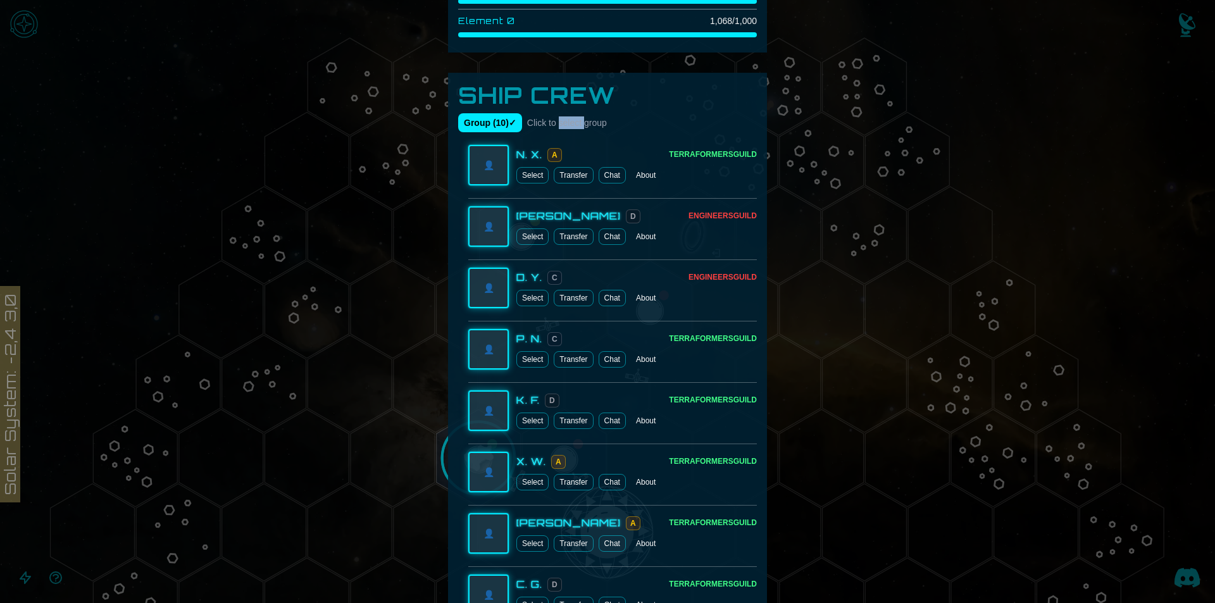
scroll to position [949, 0]
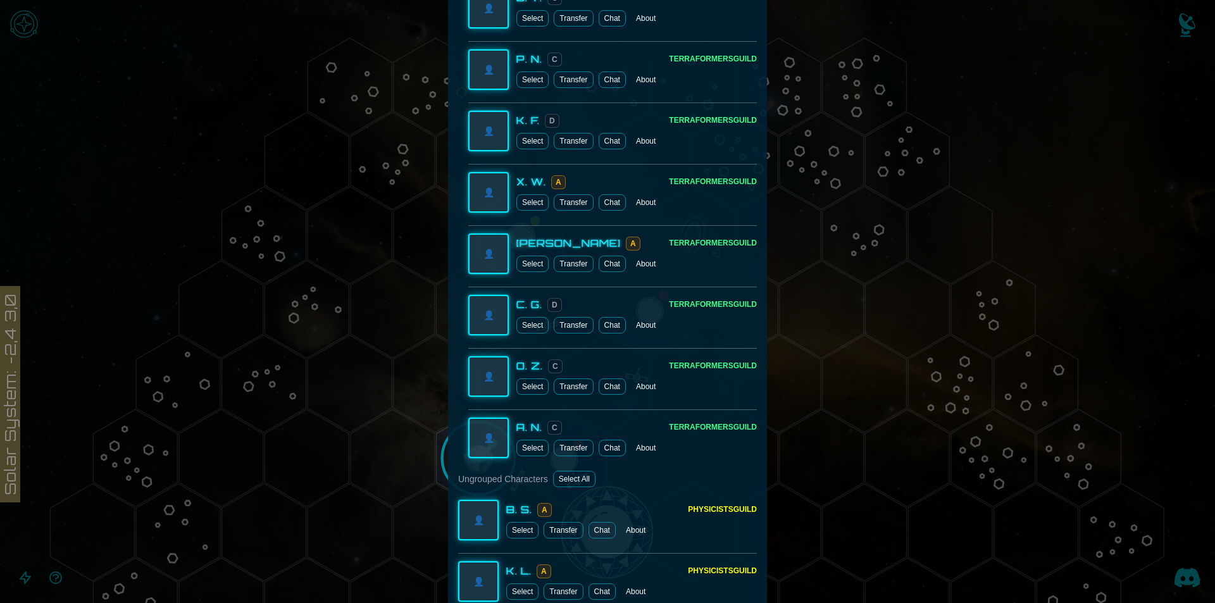
click at [844, 291] on div at bounding box center [607, 301] width 1215 height 603
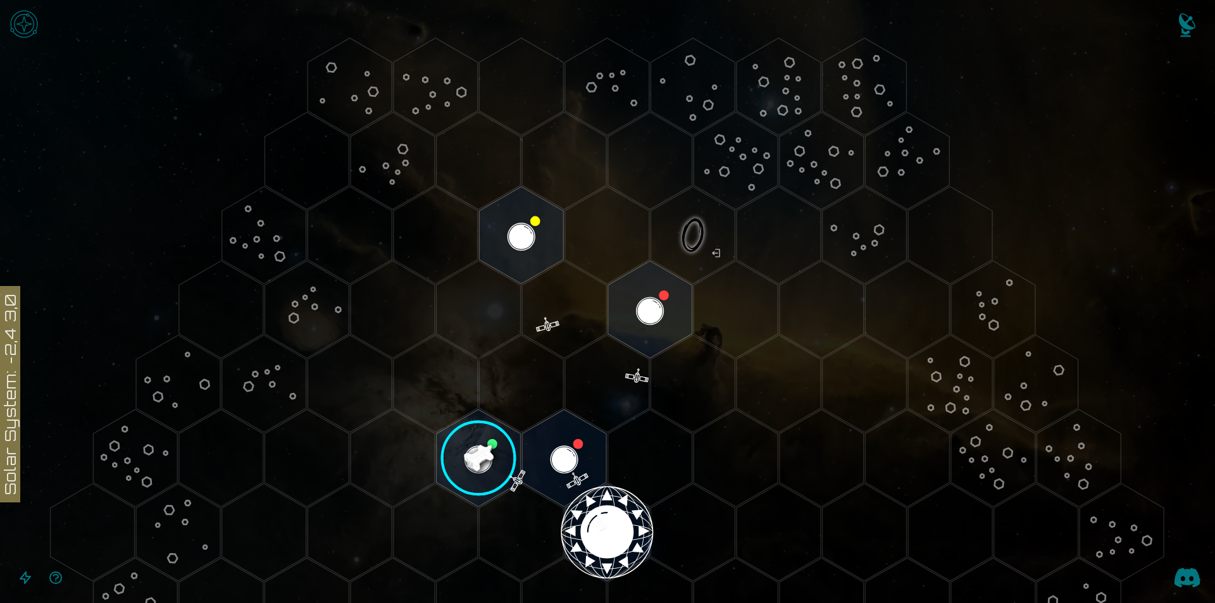
click at [36, 13] on img "Open game menu" at bounding box center [24, 24] width 38 height 38
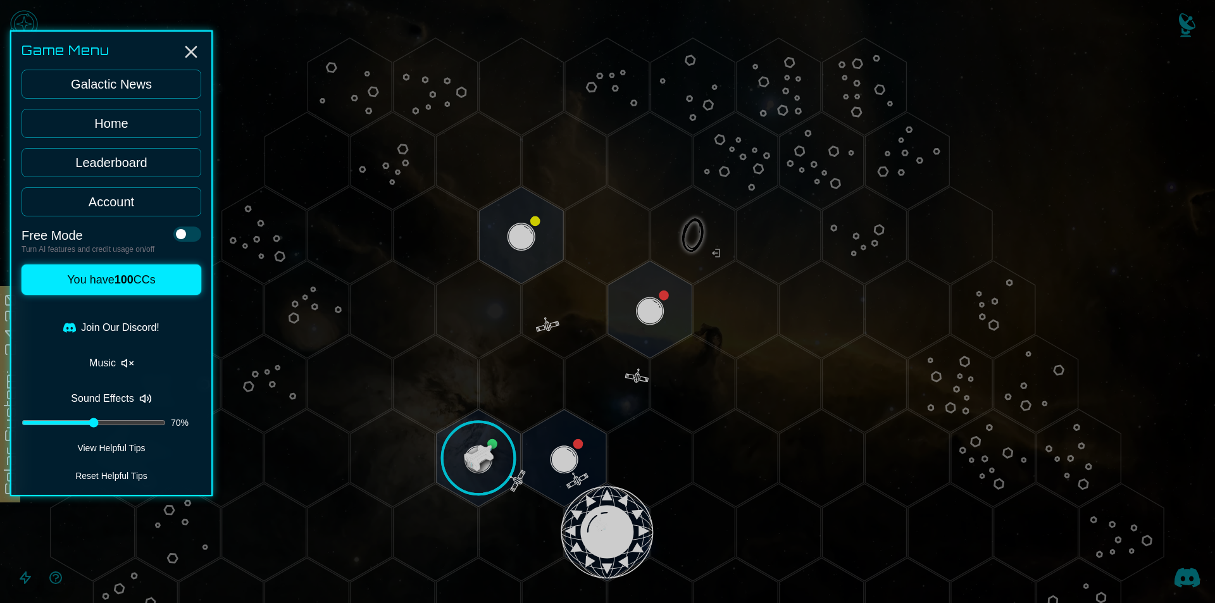
click at [125, 421] on input "range" at bounding box center [94, 422] width 144 height 5
